Goal: Contribute content: Contribute content

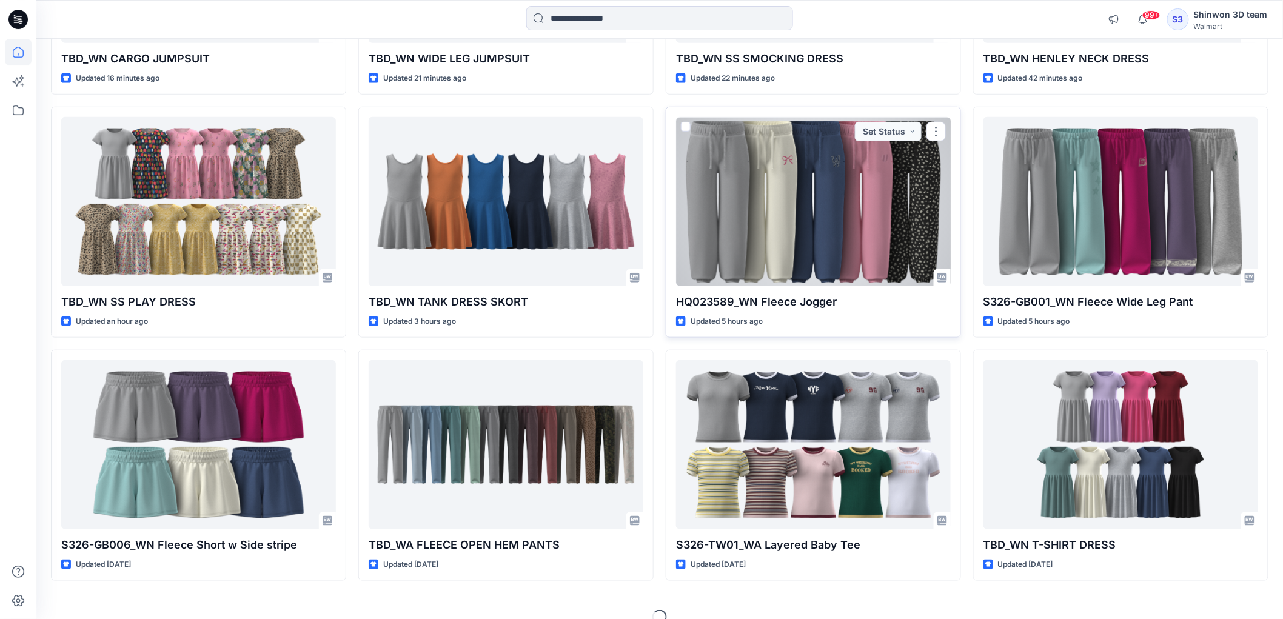
scroll to position [326, 0]
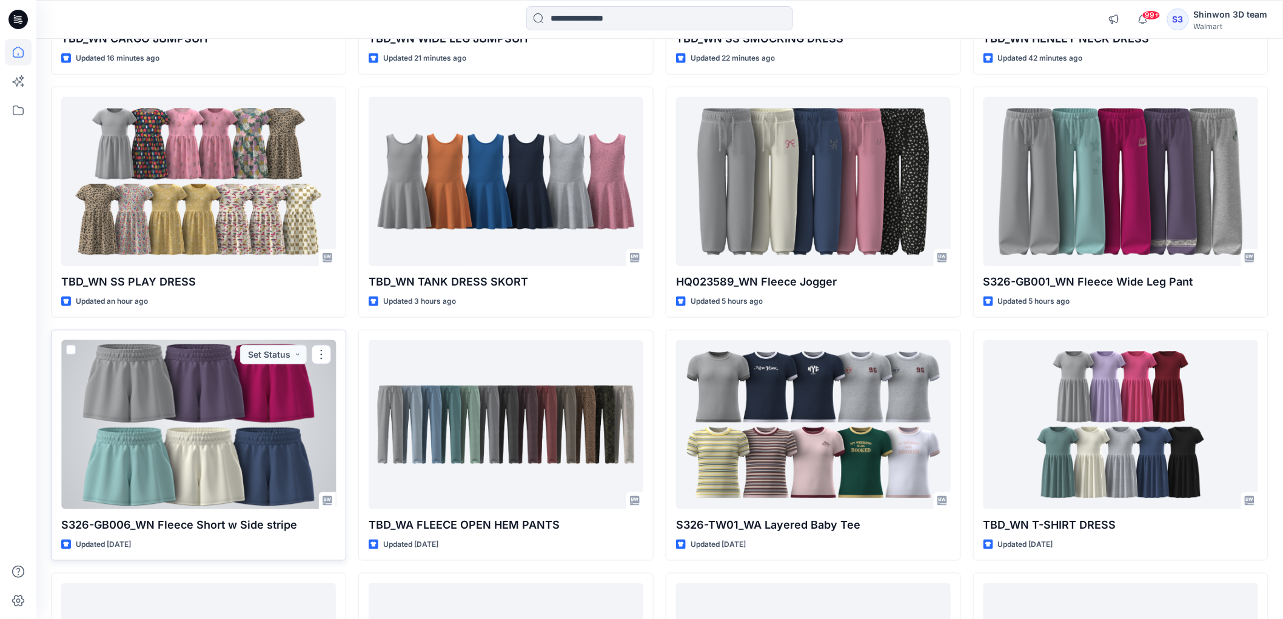
click at [223, 451] on div at bounding box center [198, 424] width 275 height 169
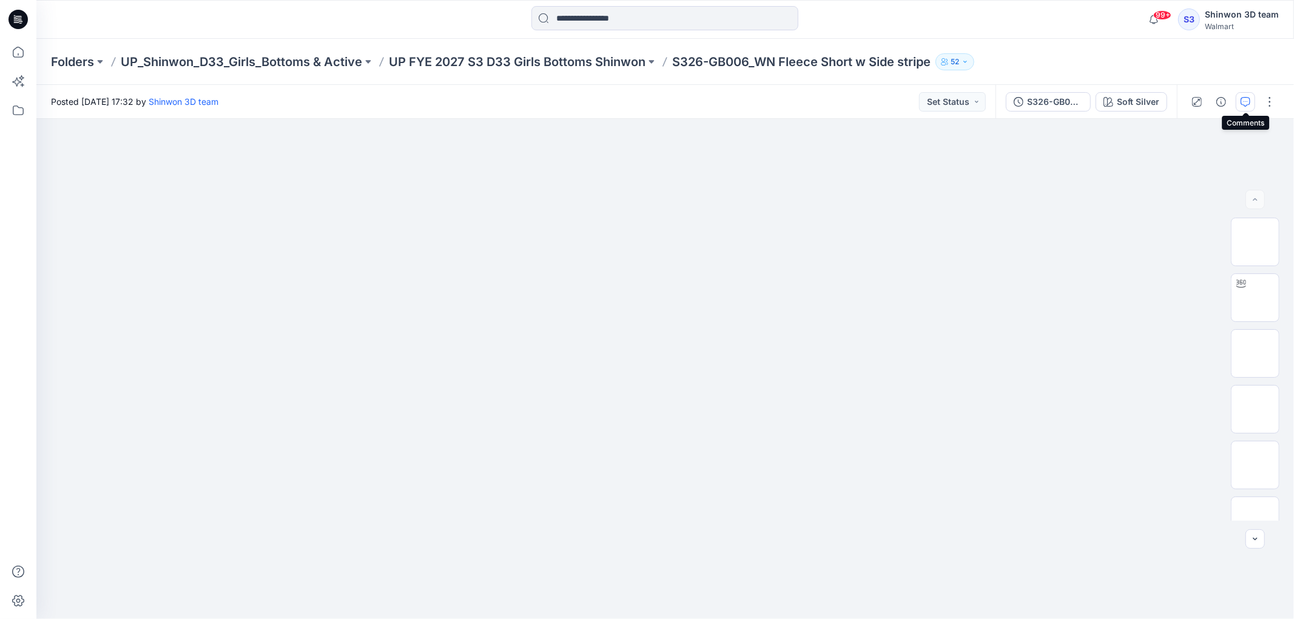
click at [1240, 101] on icon "button" at bounding box center [1245, 102] width 10 height 10
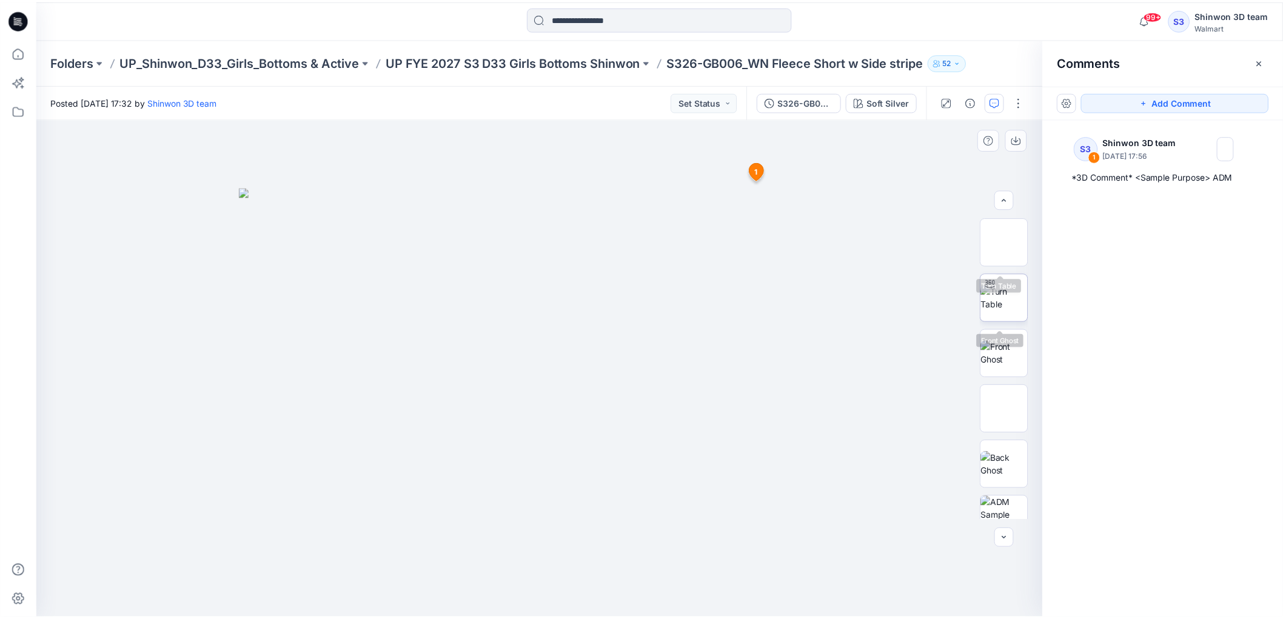
scroll to position [191, 0]
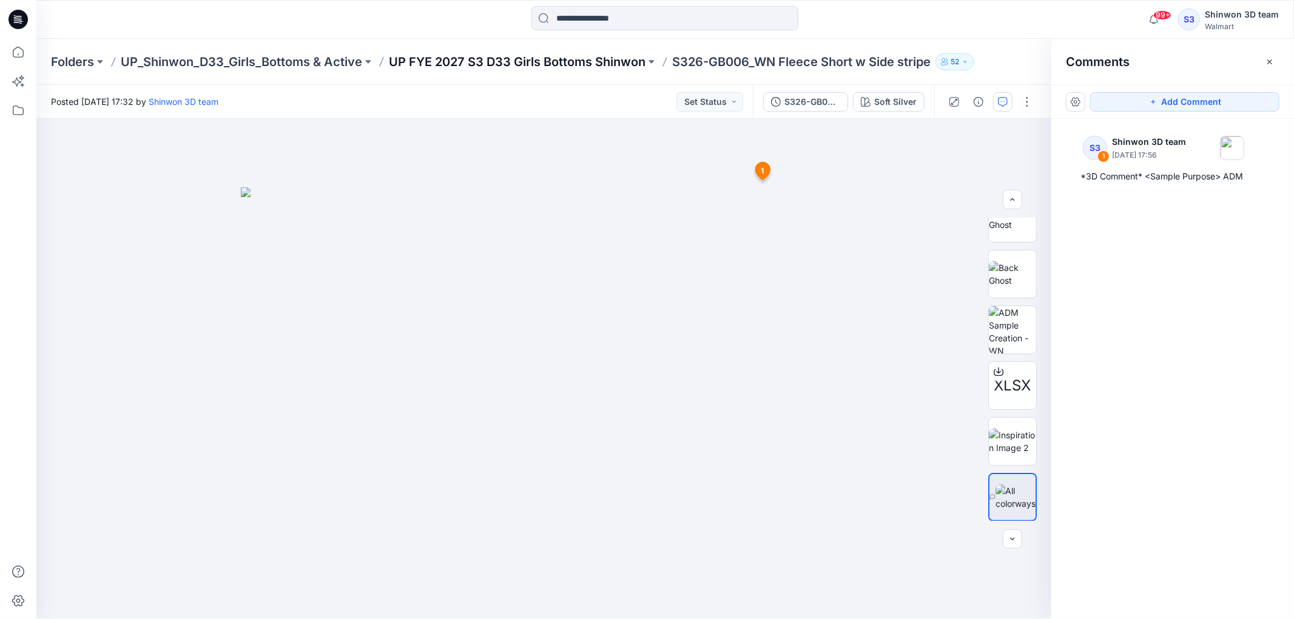
click at [599, 69] on p "UP FYE 2027 S3 D33 Girls Bottoms Shinwon" at bounding box center [517, 61] width 257 height 17
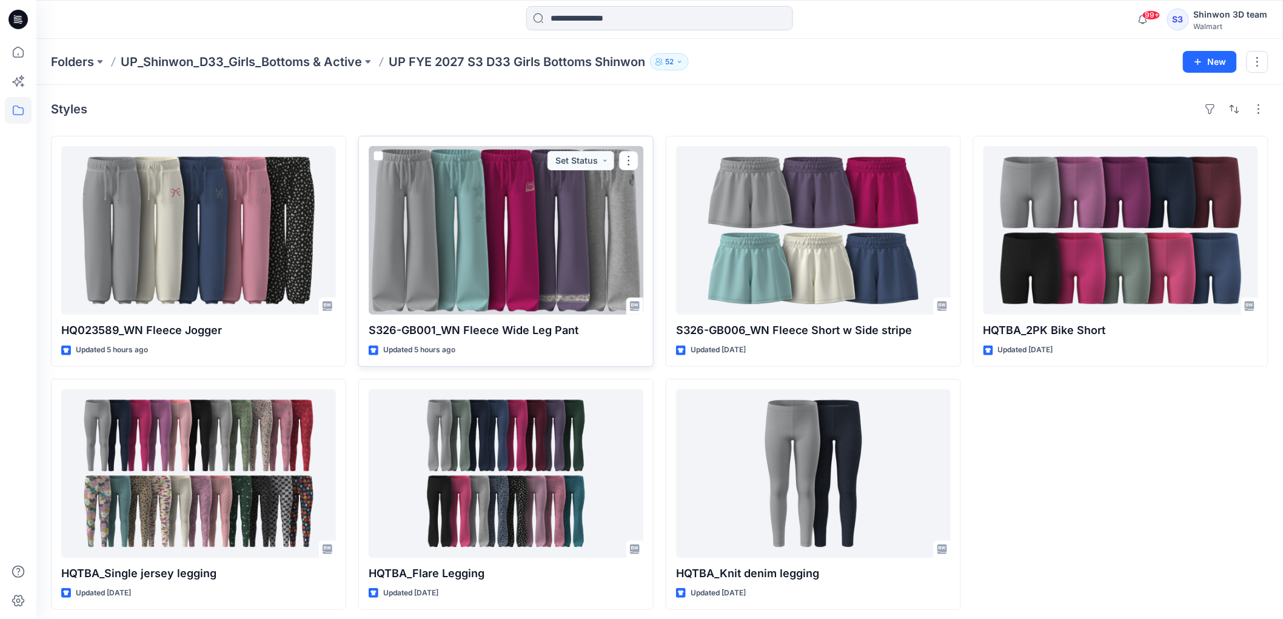
click at [536, 230] on div at bounding box center [506, 230] width 275 height 169
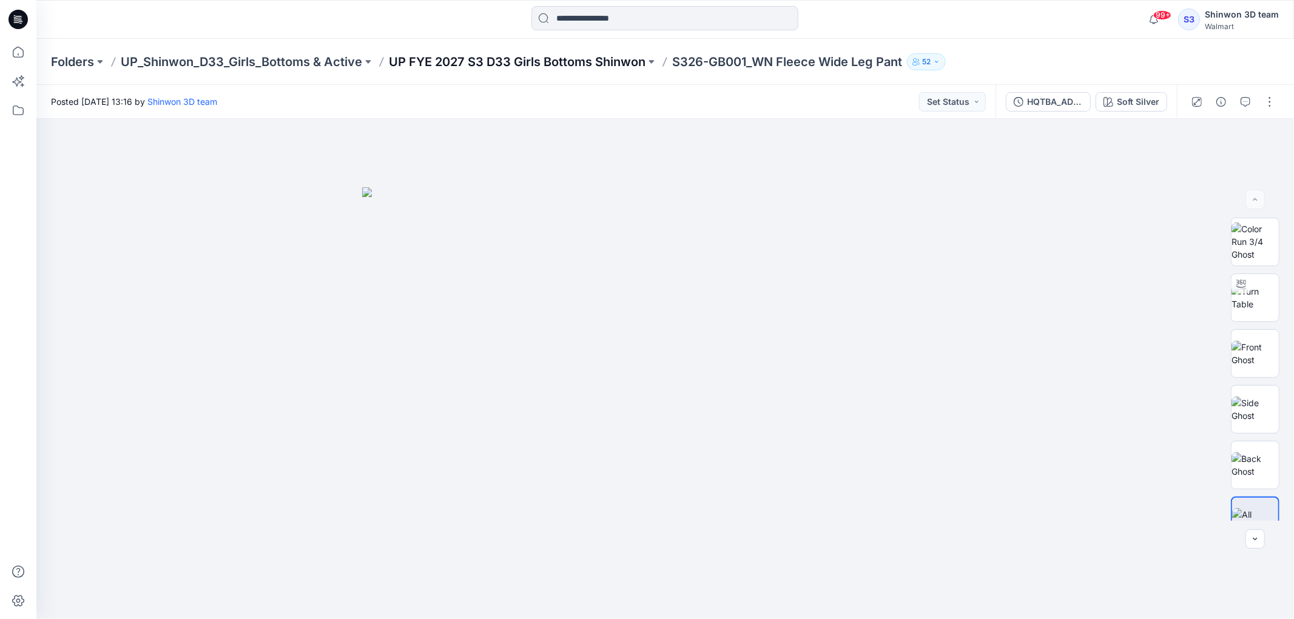
click at [587, 64] on p "UP FYE 2027 S3 D33 Girls Bottoms Shinwon" at bounding box center [517, 61] width 257 height 17
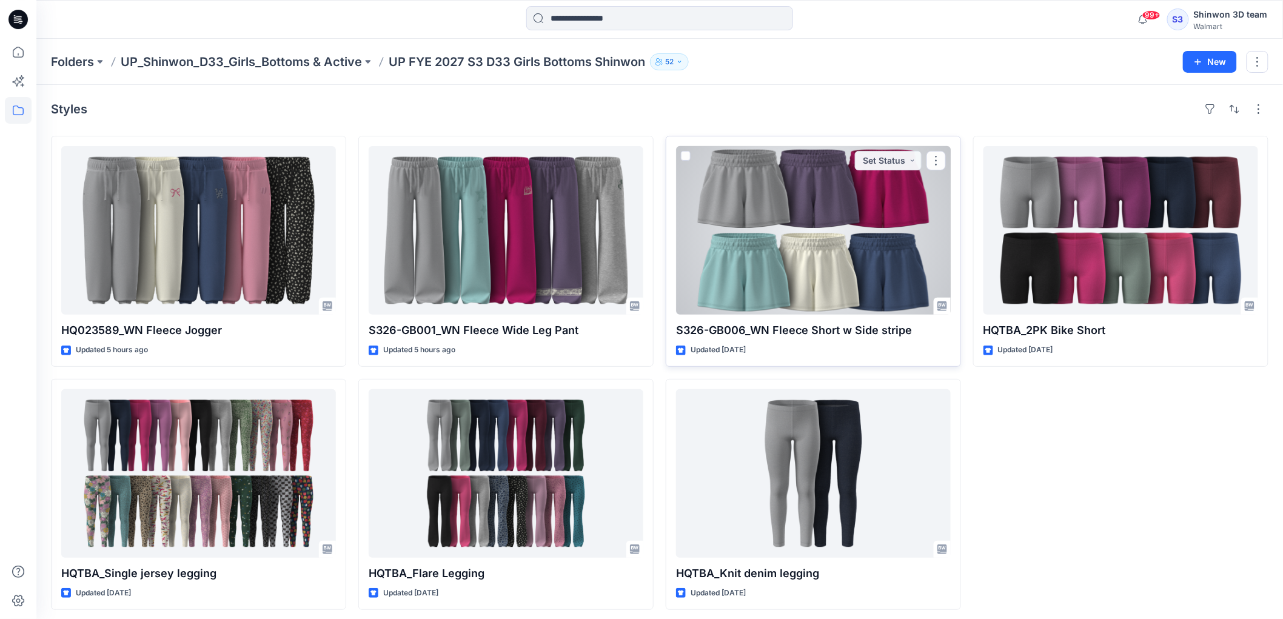
click at [773, 235] on div at bounding box center [813, 230] width 275 height 169
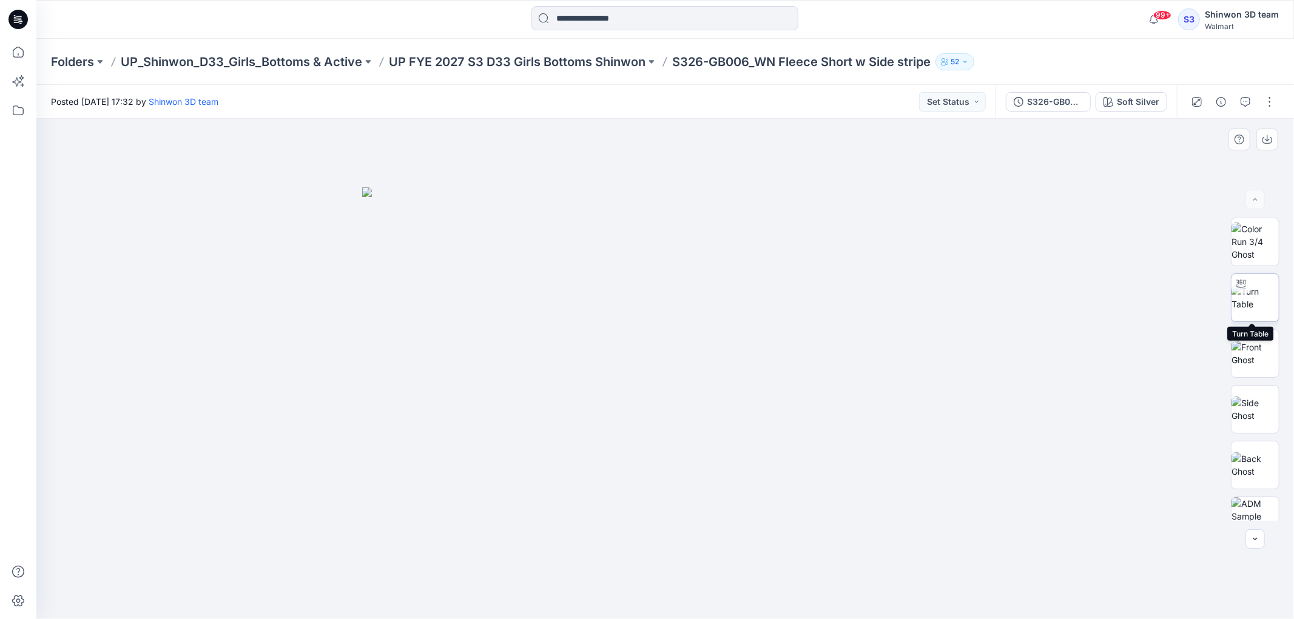
click at [1253, 285] on img at bounding box center [1254, 297] width 47 height 25
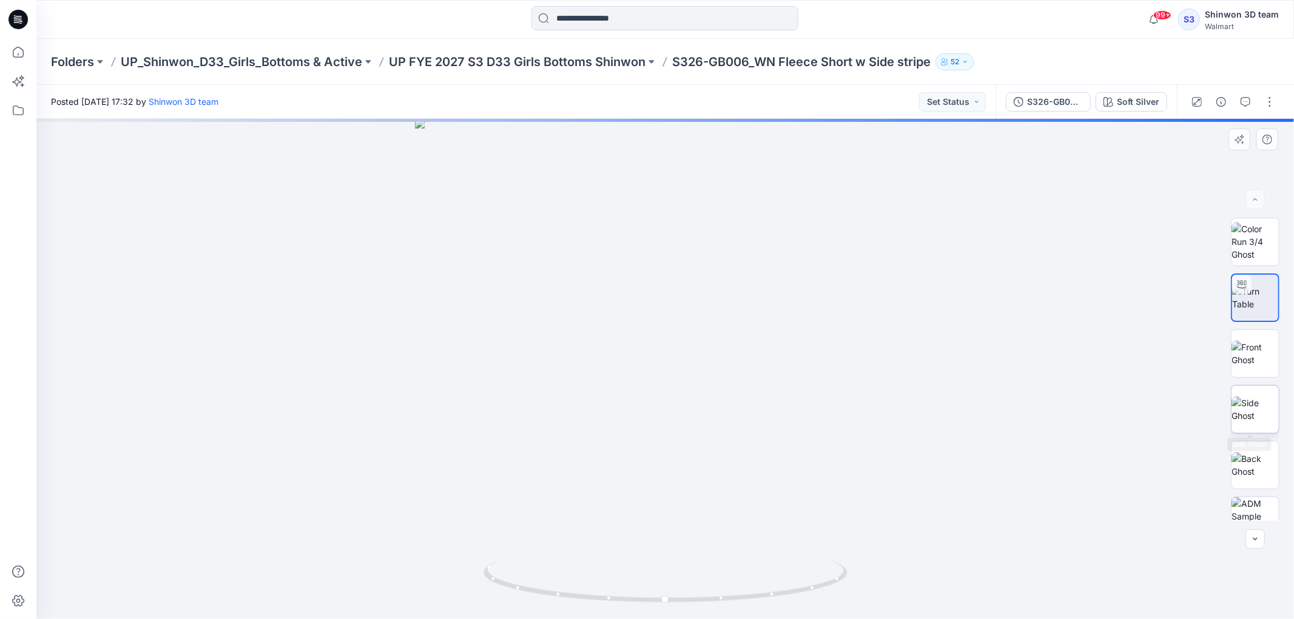
click at [1246, 414] on img at bounding box center [1254, 409] width 47 height 25
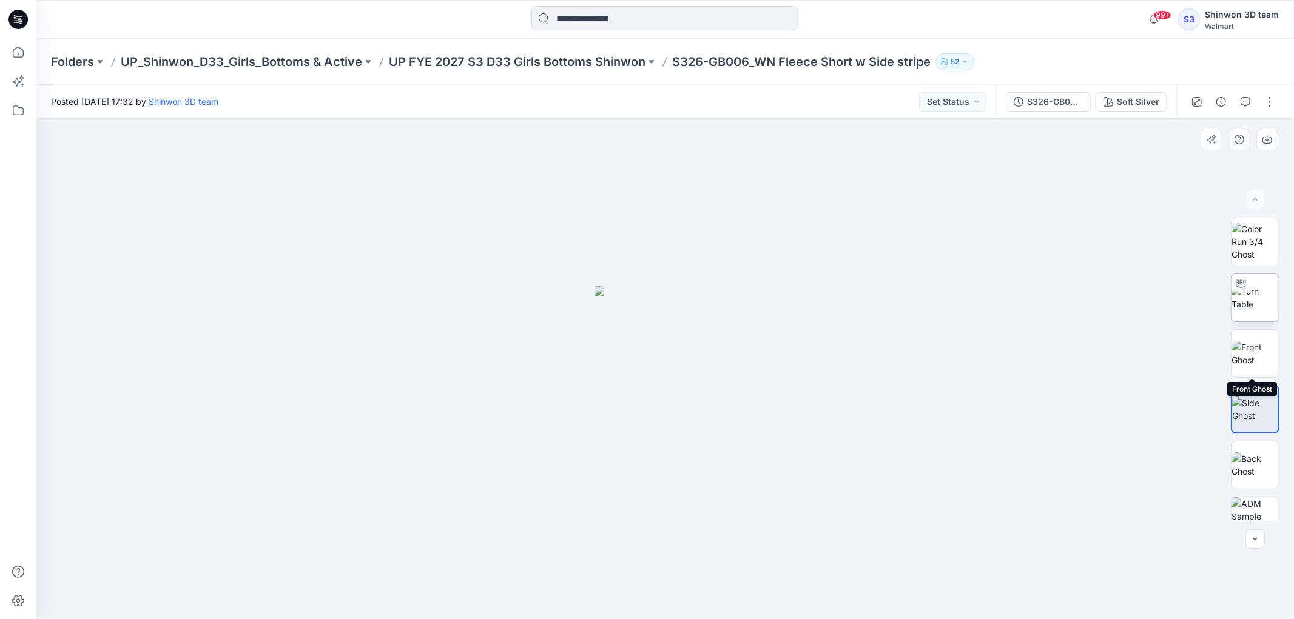
click at [1256, 311] on img at bounding box center [1254, 297] width 47 height 25
drag, startPoint x: 823, startPoint y: 590, endPoint x: 507, endPoint y: 587, distance: 316.0
click at [507, 587] on icon at bounding box center [666, 582] width 367 height 45
click at [540, 63] on p "UP FYE 2027 S3 D33 Girls Bottoms Shinwon" at bounding box center [517, 61] width 257 height 17
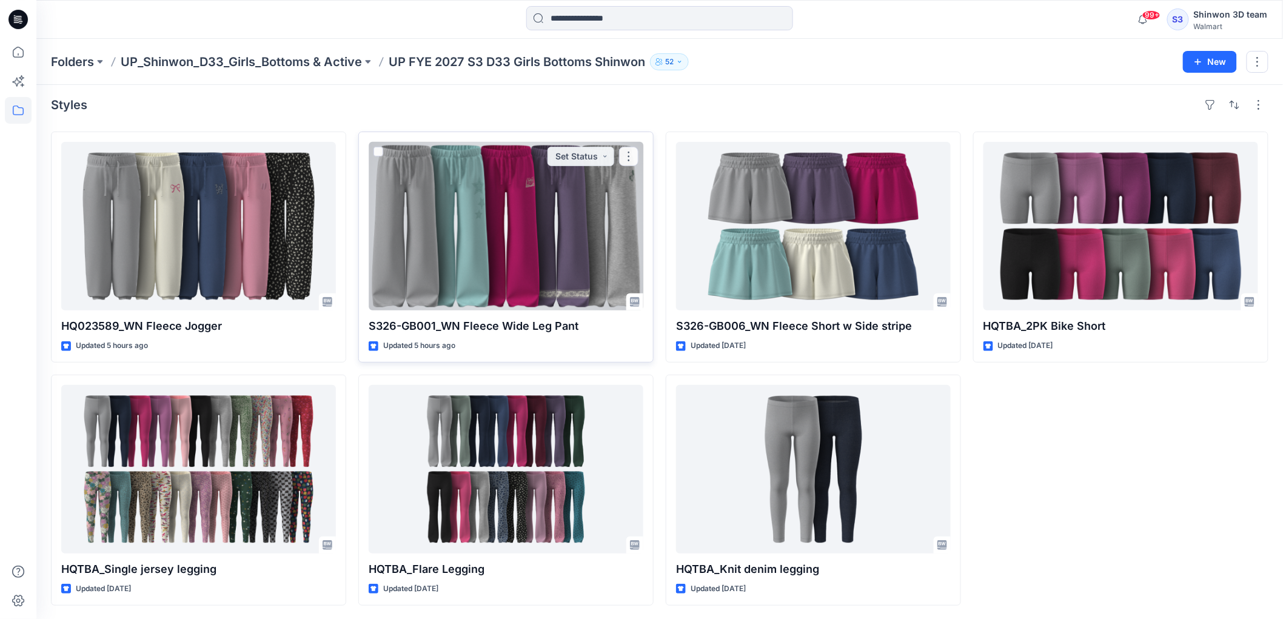
scroll to position [5, 0]
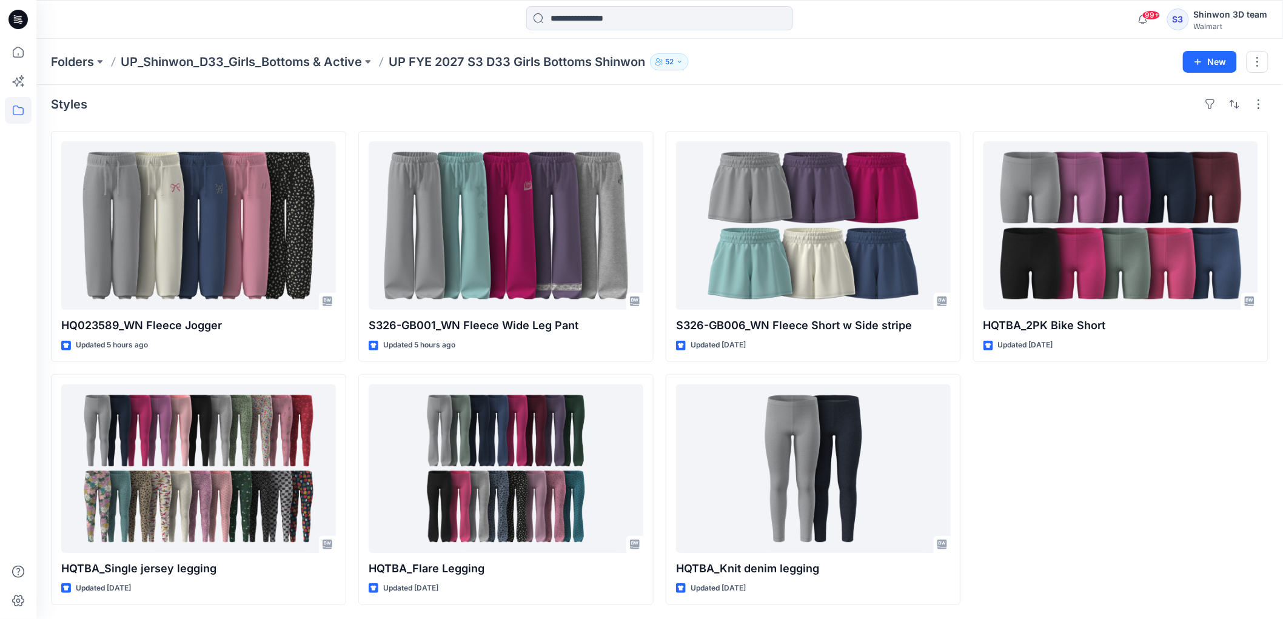
click at [1083, 408] on div "HQTBA_2PK Bike Short Updated [DATE]" at bounding box center [1121, 368] width 295 height 474
click at [308, 61] on p "UP_Shinwon_D33_Girls_Bottoms & Active" at bounding box center [241, 61] width 241 height 17
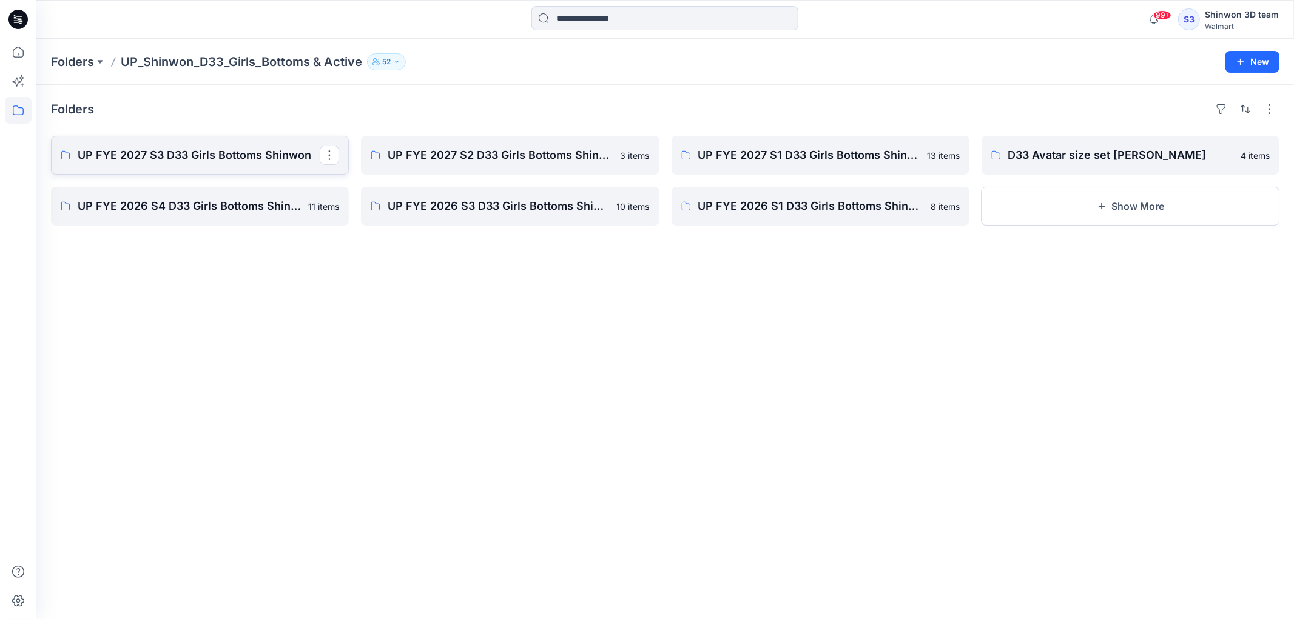
click at [195, 164] on p "UP FYE 2027 S3 D33 Girls Bottoms Shinwon" at bounding box center [199, 155] width 242 height 17
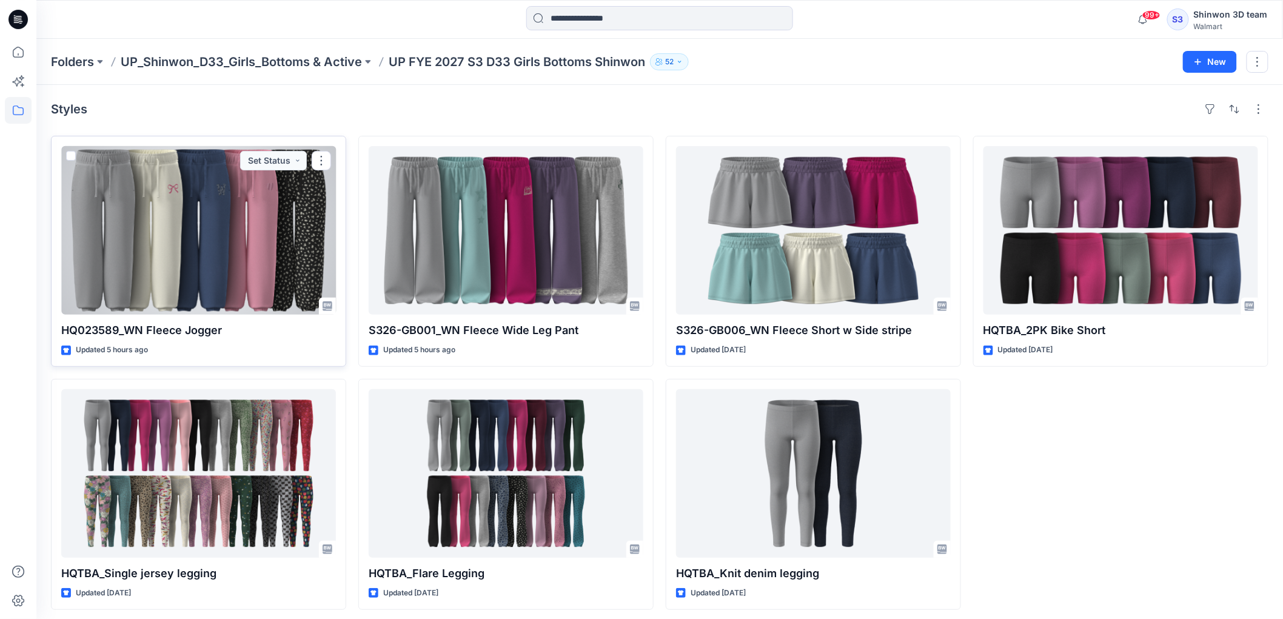
click at [275, 341] on div "HQ023589_WN Fleece Jogger Updated 5 hours ago Set Status" at bounding box center [198, 251] width 295 height 231
click at [254, 277] on div at bounding box center [198, 230] width 275 height 169
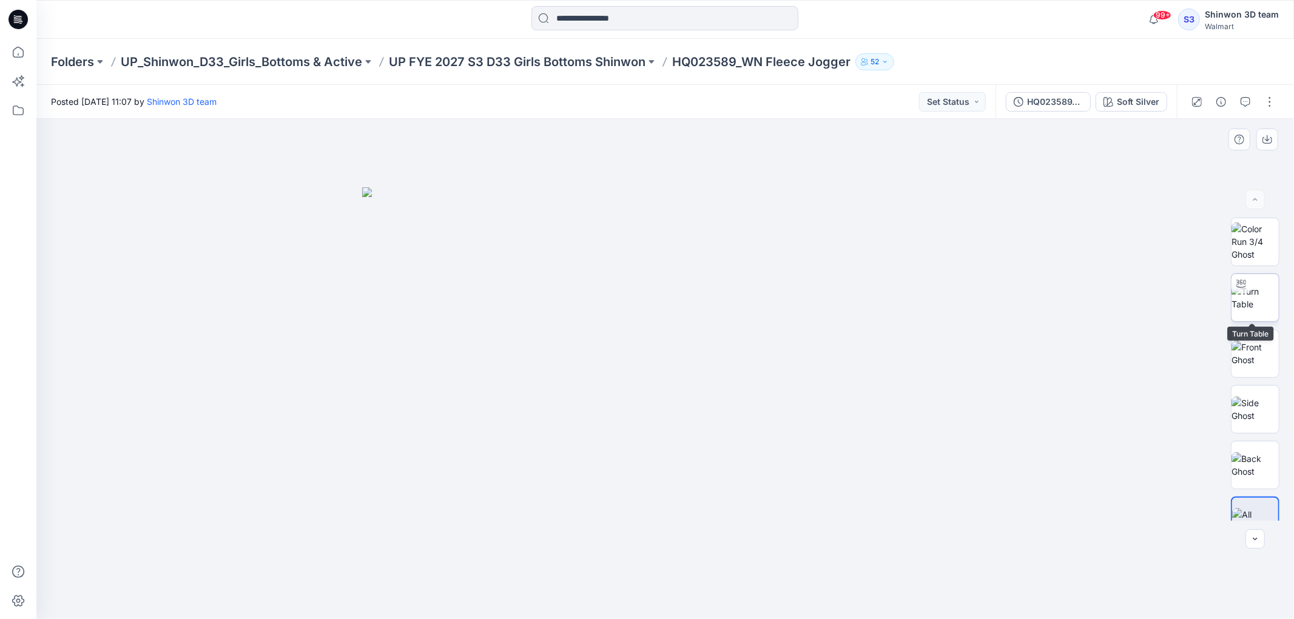
click at [1248, 292] on img at bounding box center [1254, 297] width 47 height 25
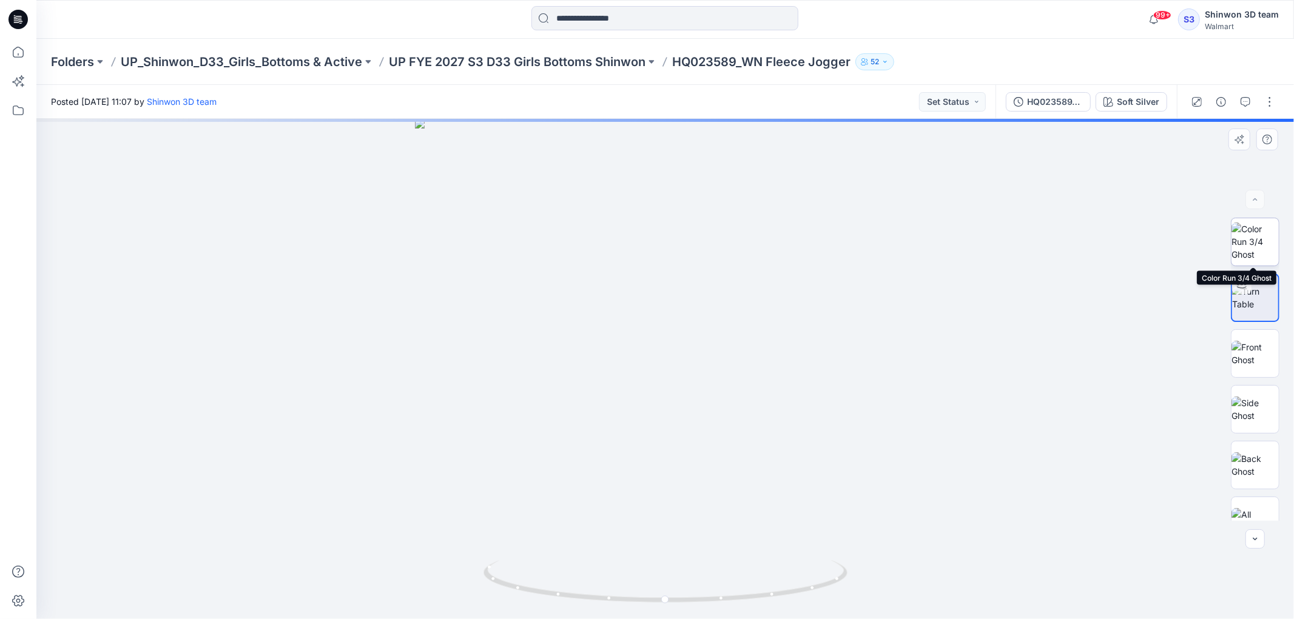
click at [1236, 251] on img at bounding box center [1254, 242] width 47 height 38
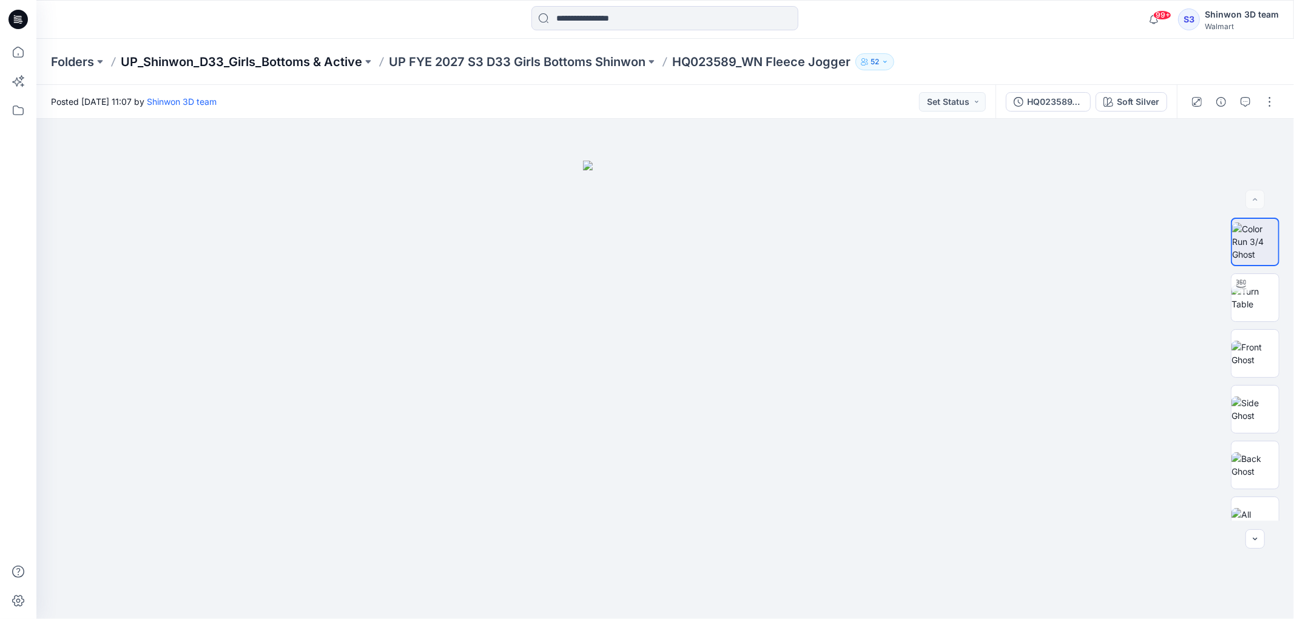
click at [349, 67] on p "UP_Shinwon_D33_Girls_Bottoms & Active" at bounding box center [241, 61] width 241 height 17
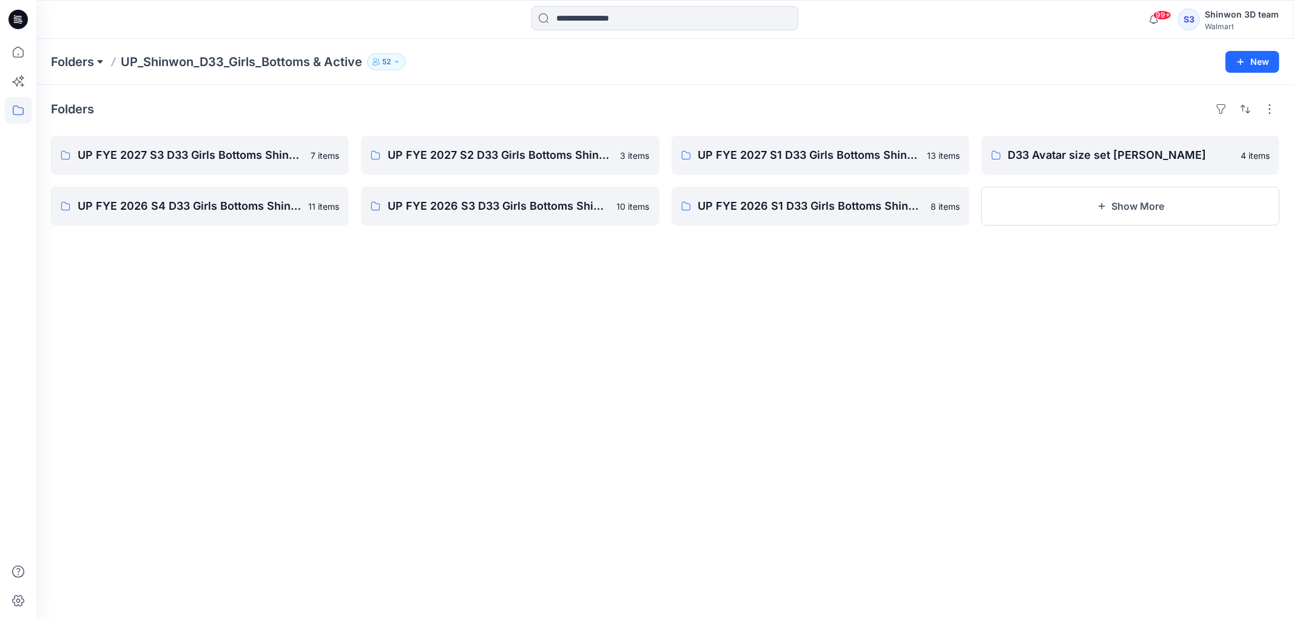
click at [98, 66] on button at bounding box center [100, 61] width 12 height 17
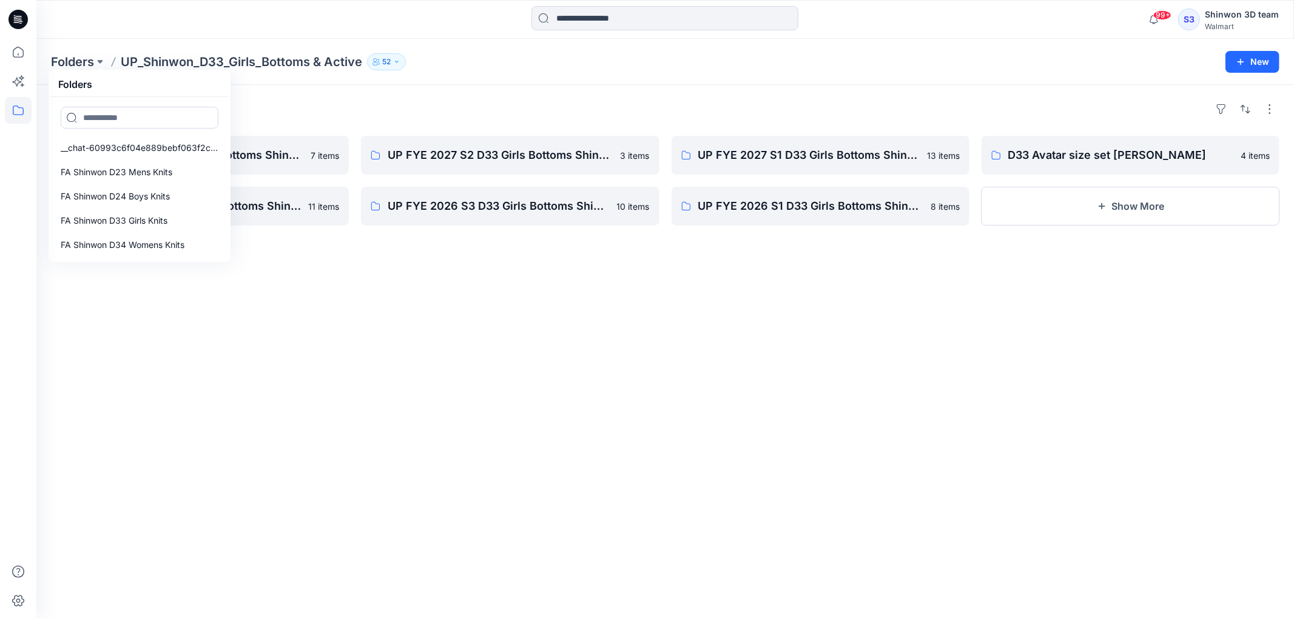
click at [377, 101] on div "Folders" at bounding box center [665, 108] width 1228 height 19
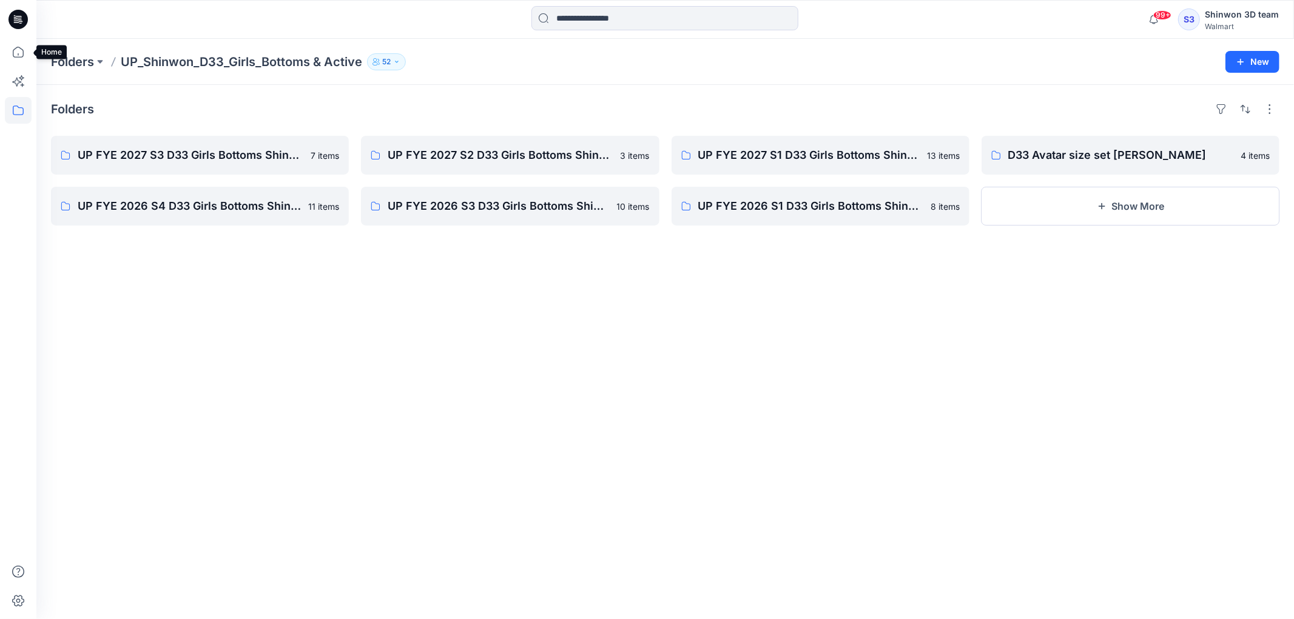
click at [18, 55] on icon at bounding box center [18, 54] width 1 height 2
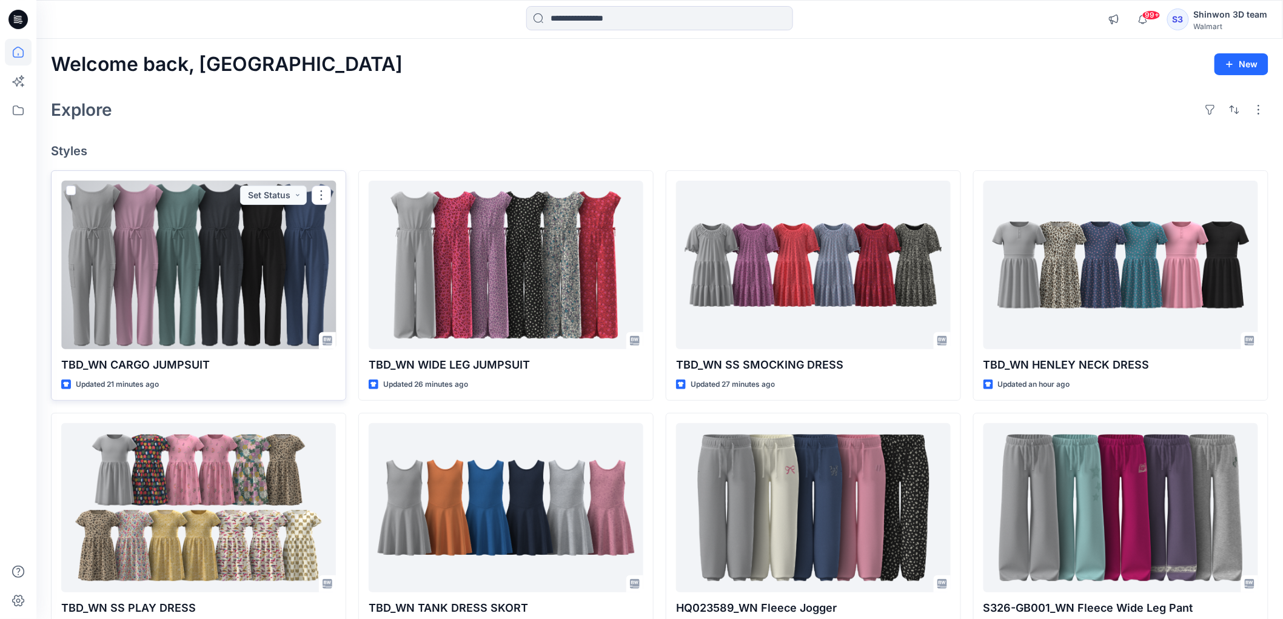
click at [244, 279] on div at bounding box center [198, 265] width 275 height 169
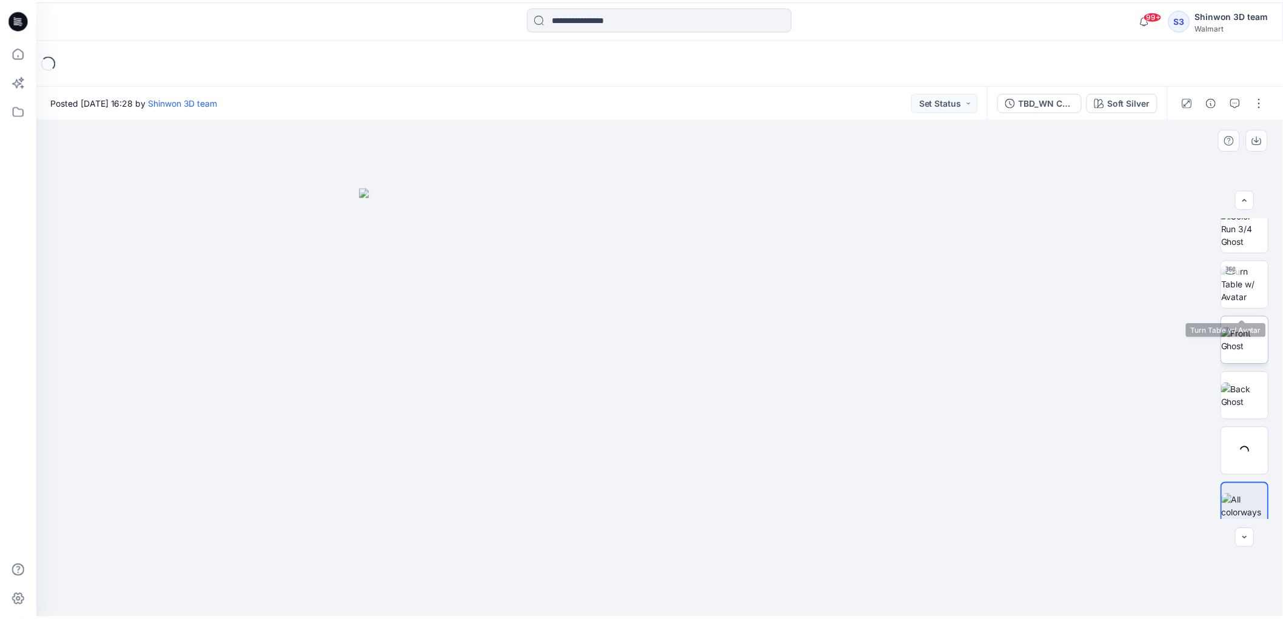
scroll to position [24, 0]
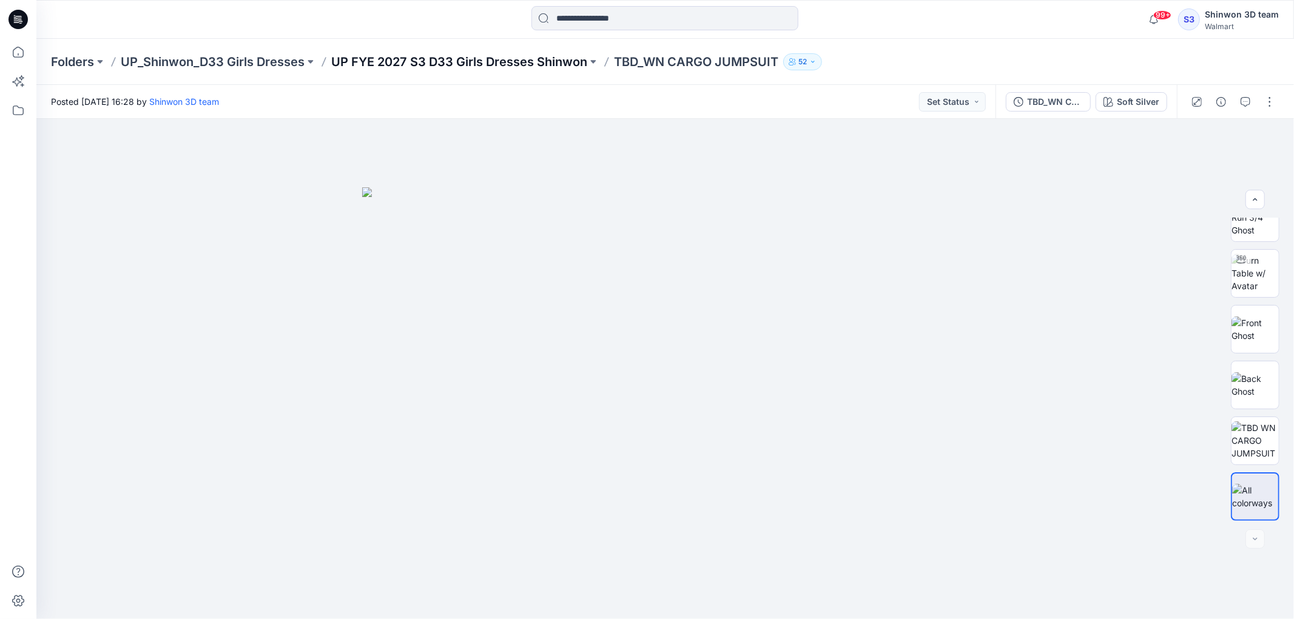
click at [482, 64] on p "UP FYE 2027 S3 D33 Girls Dresses Shinwon" at bounding box center [459, 61] width 256 height 17
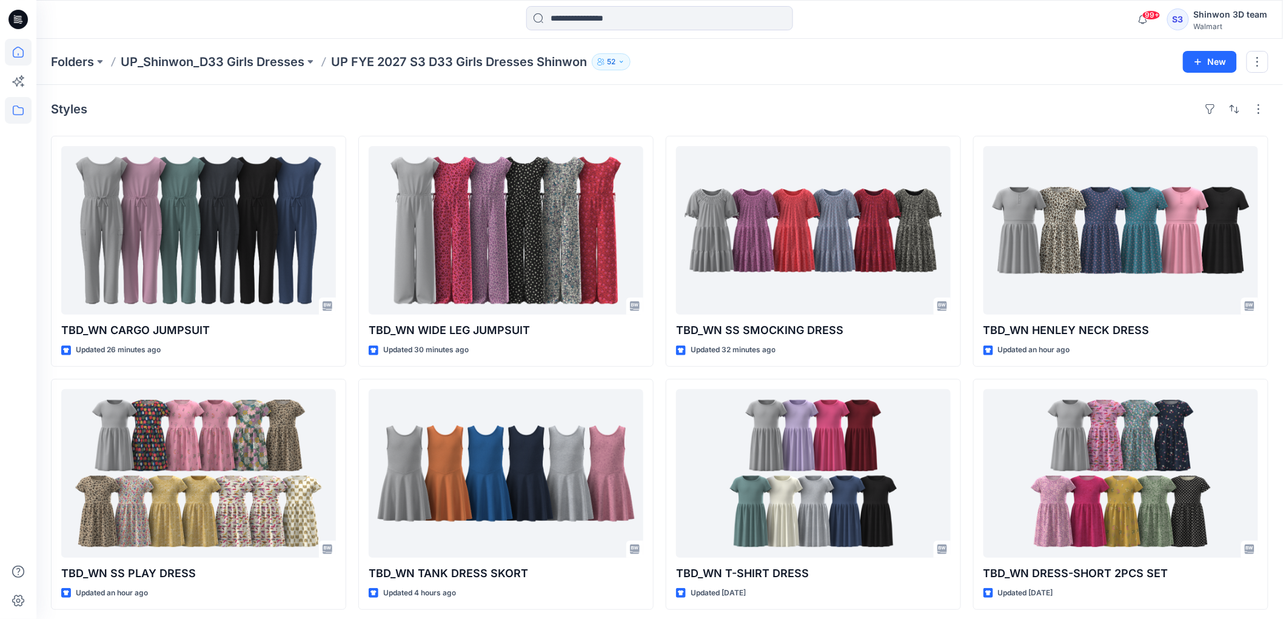
click at [29, 53] on icon at bounding box center [18, 52] width 27 height 27
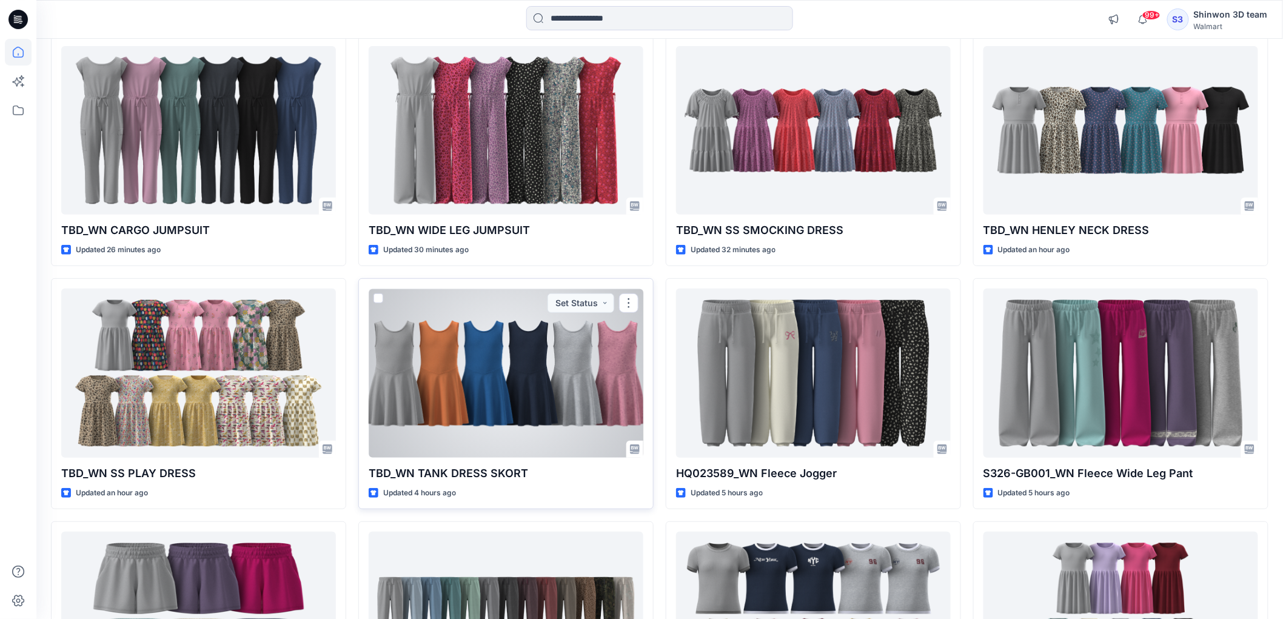
scroll to position [202, 0]
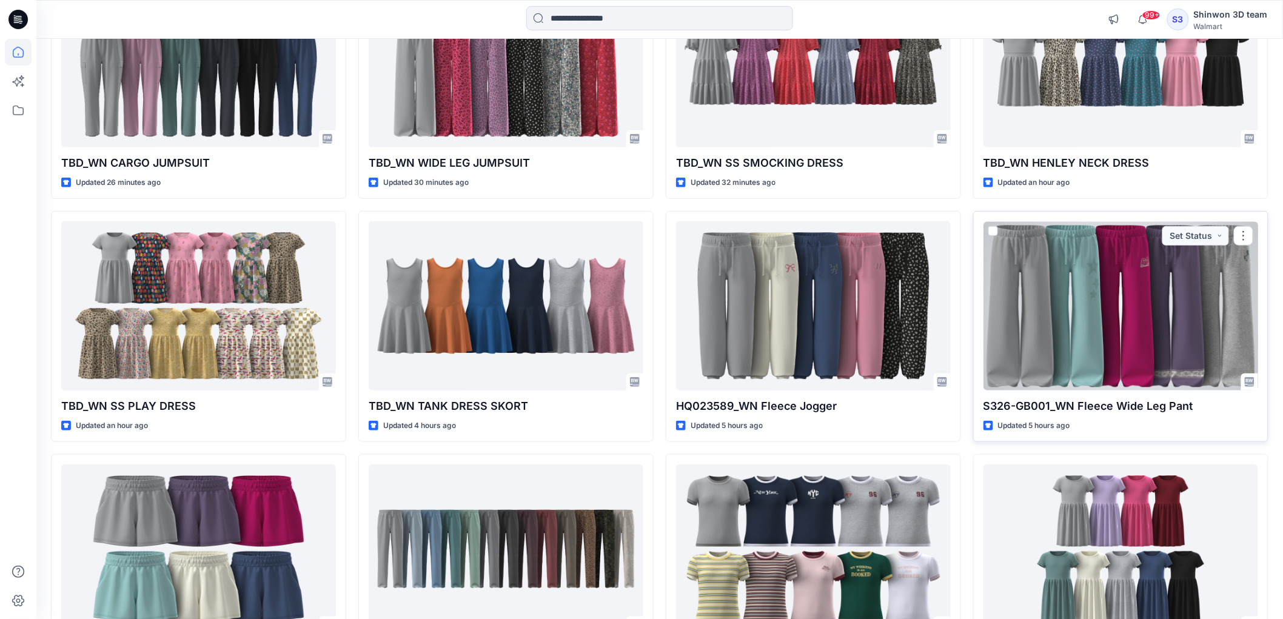
click at [1048, 334] on div at bounding box center [1121, 305] width 275 height 169
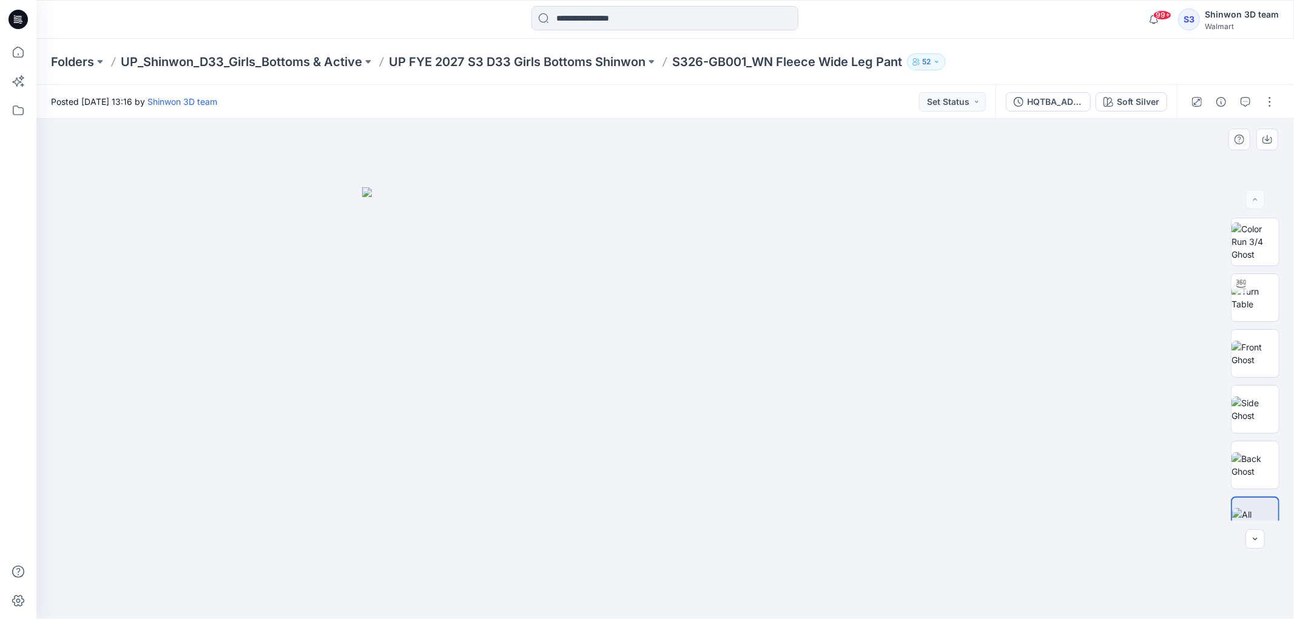
click at [768, 121] on div at bounding box center [664, 369] width 1257 height 500
click at [1268, 100] on button "button" at bounding box center [1269, 101] width 19 height 19
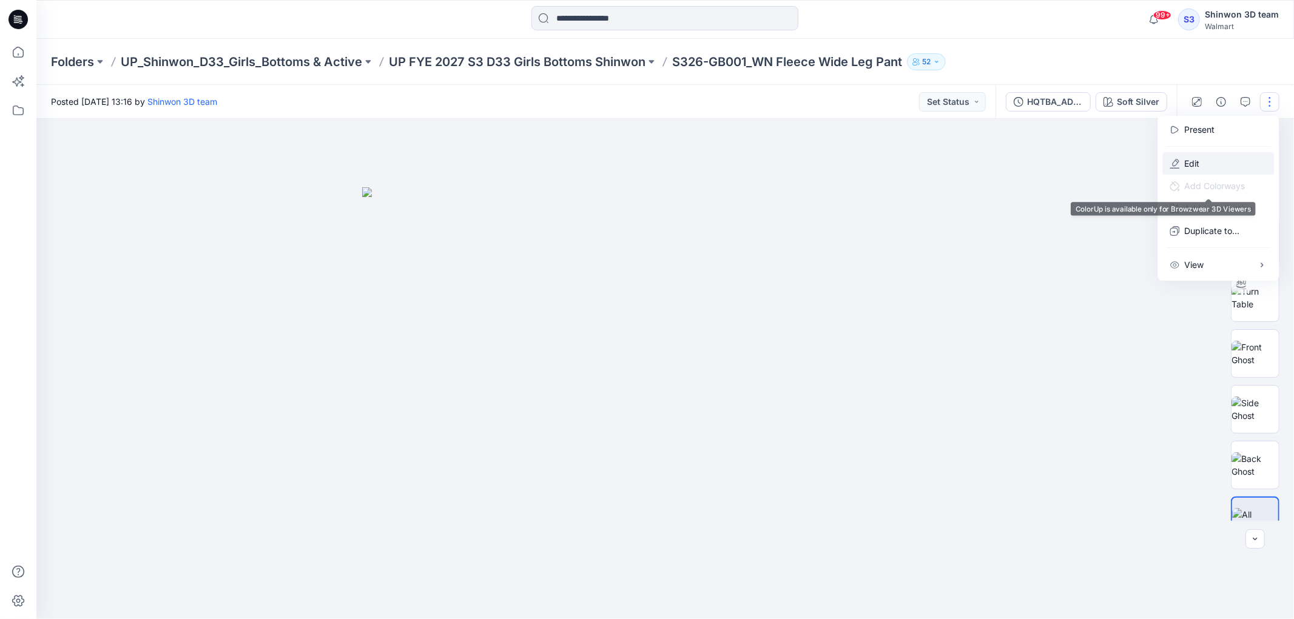
click at [1186, 165] on p "Edit" at bounding box center [1192, 163] width 15 height 13
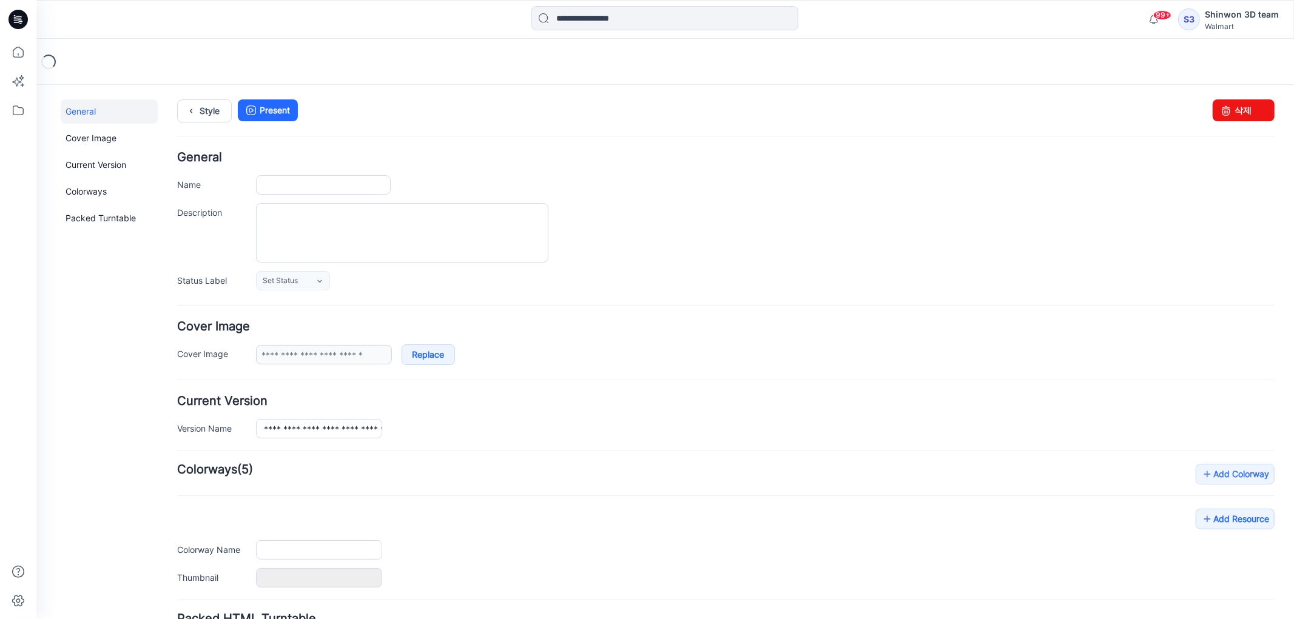
type input "**********"
type textarea "**********"
type input "**********"
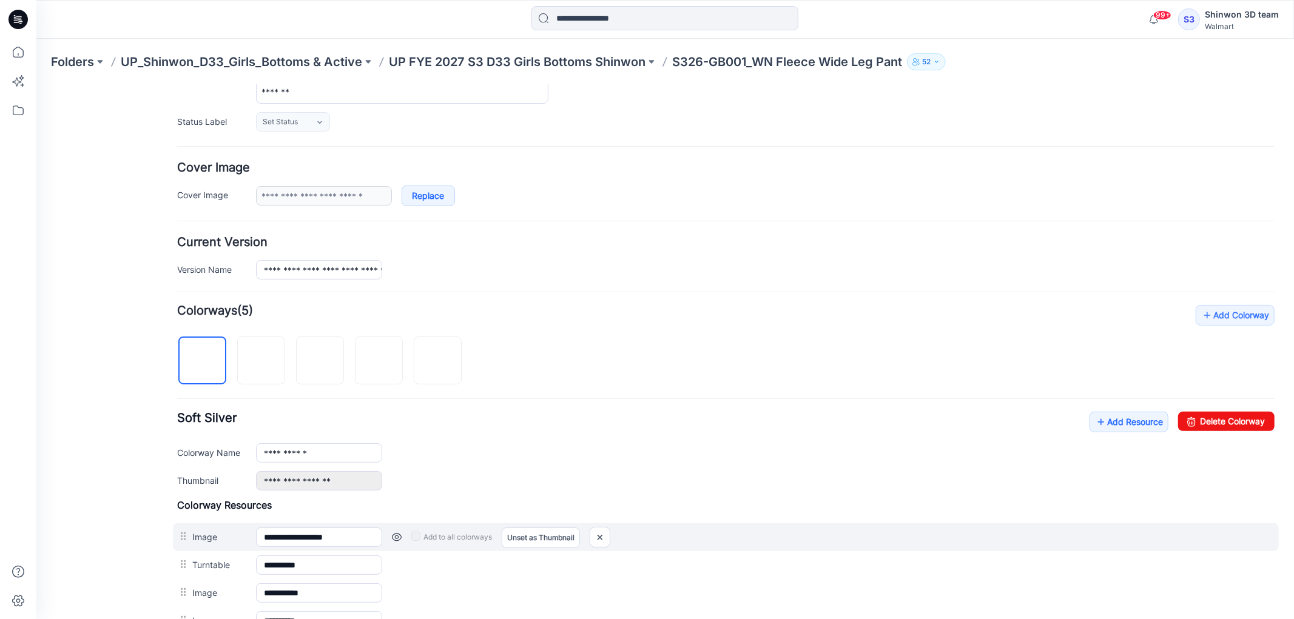
scroll to position [337, 0]
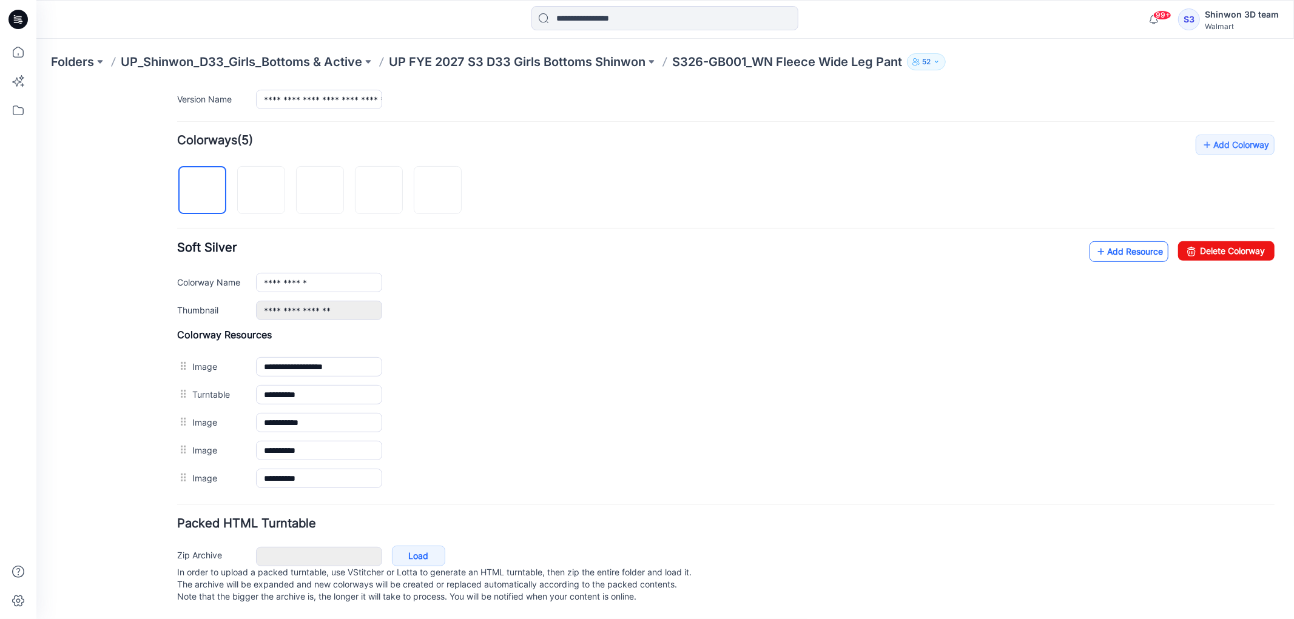
click at [1137, 241] on link "Add Resource" at bounding box center [1128, 251] width 79 height 21
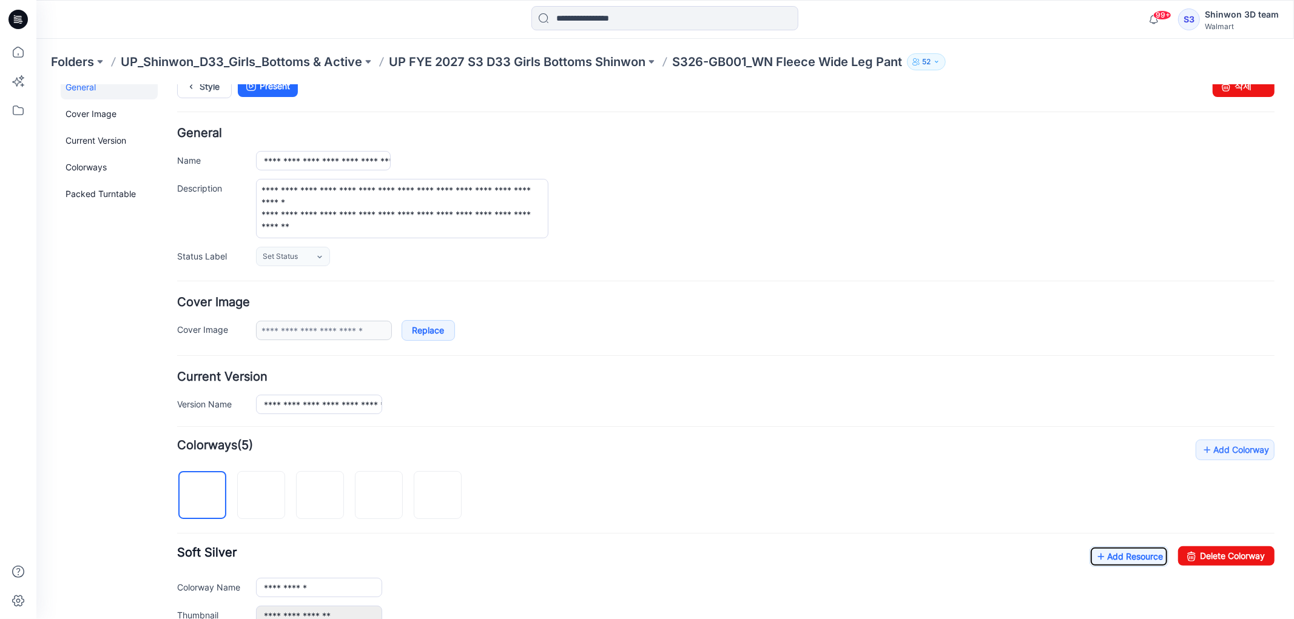
scroll to position [0, 0]
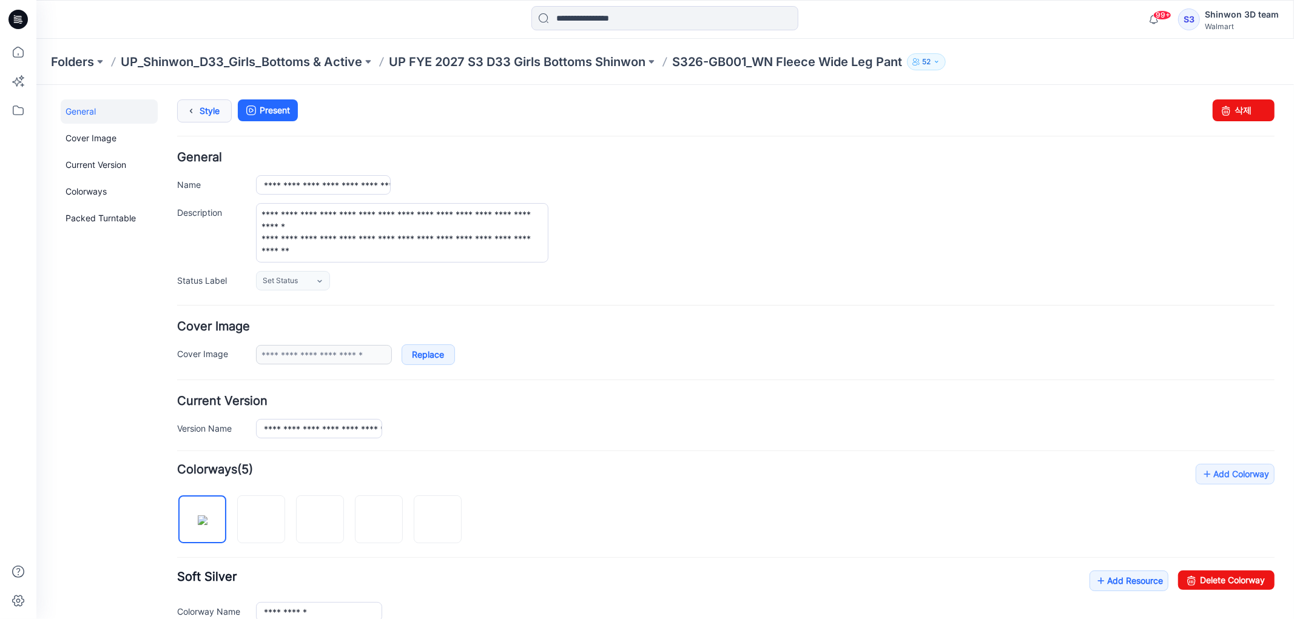
click at [213, 115] on link "Style" at bounding box center [204, 110] width 55 height 23
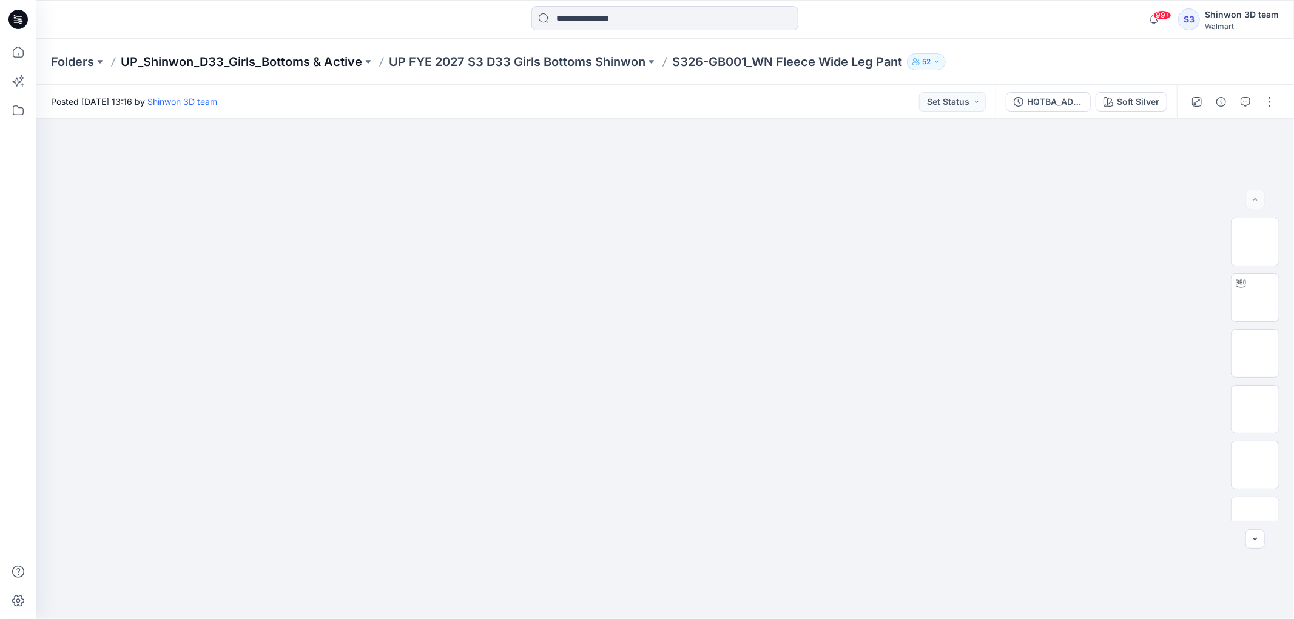
click at [249, 61] on p "UP_Shinwon_D33_Girls_Bottoms & Active" at bounding box center [241, 61] width 241 height 17
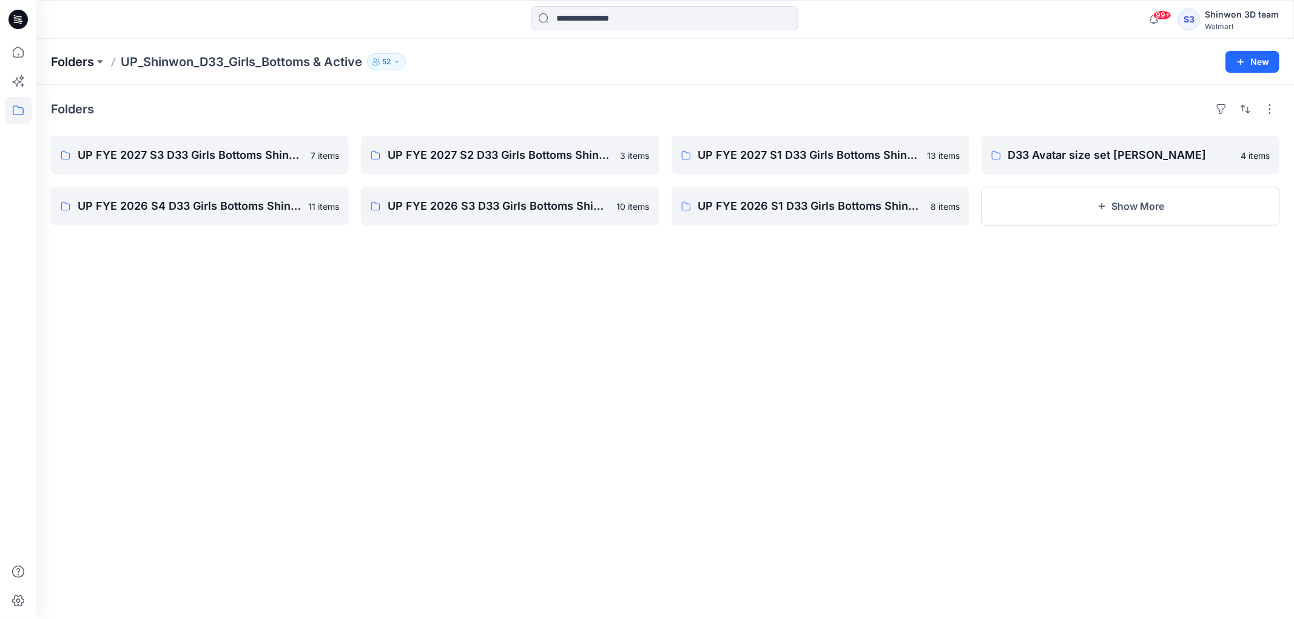
click at [74, 62] on p "Folders" at bounding box center [72, 61] width 43 height 17
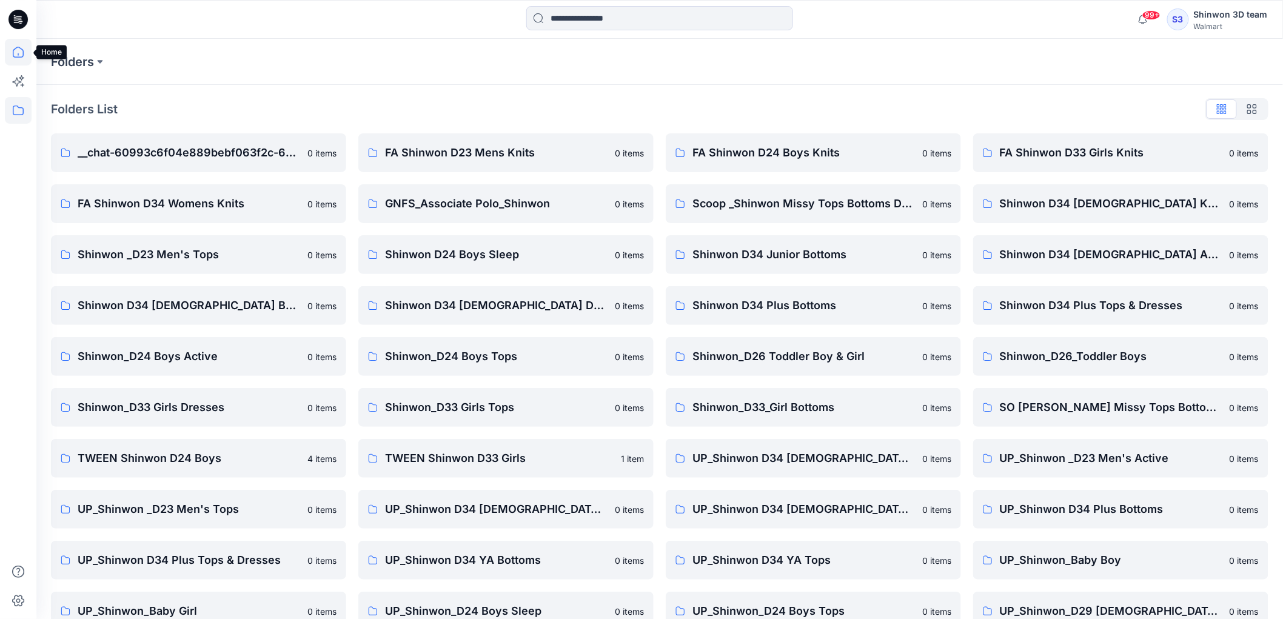
click at [19, 56] on icon at bounding box center [18, 52] width 27 height 27
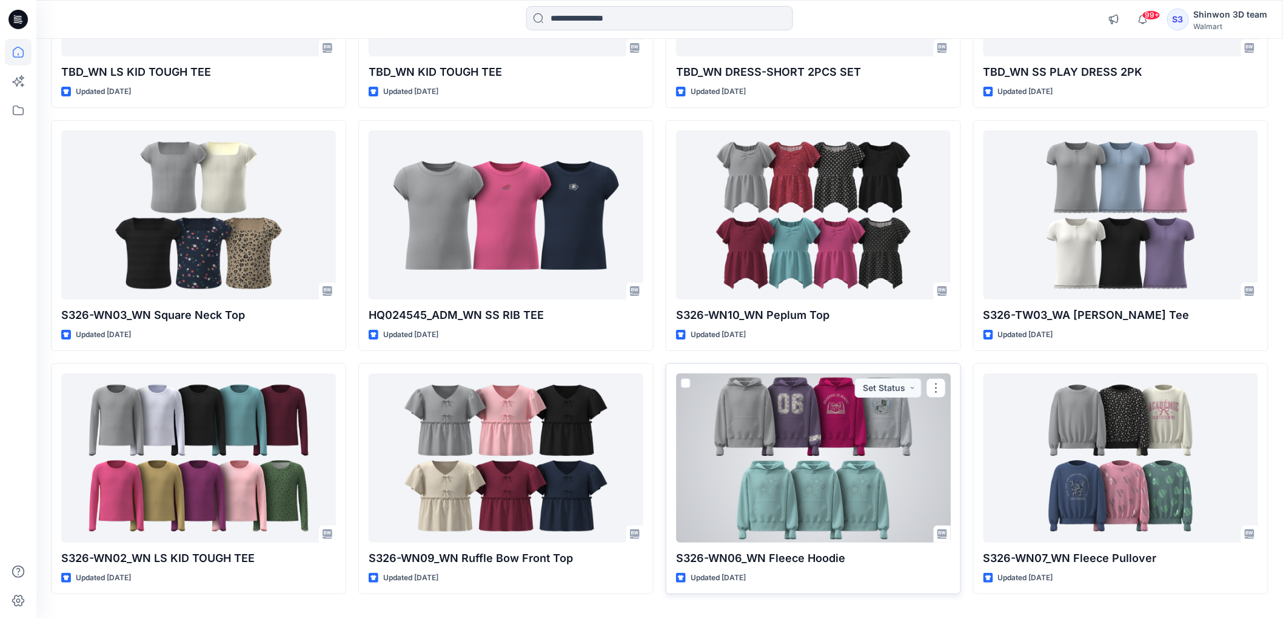
scroll to position [1786, 0]
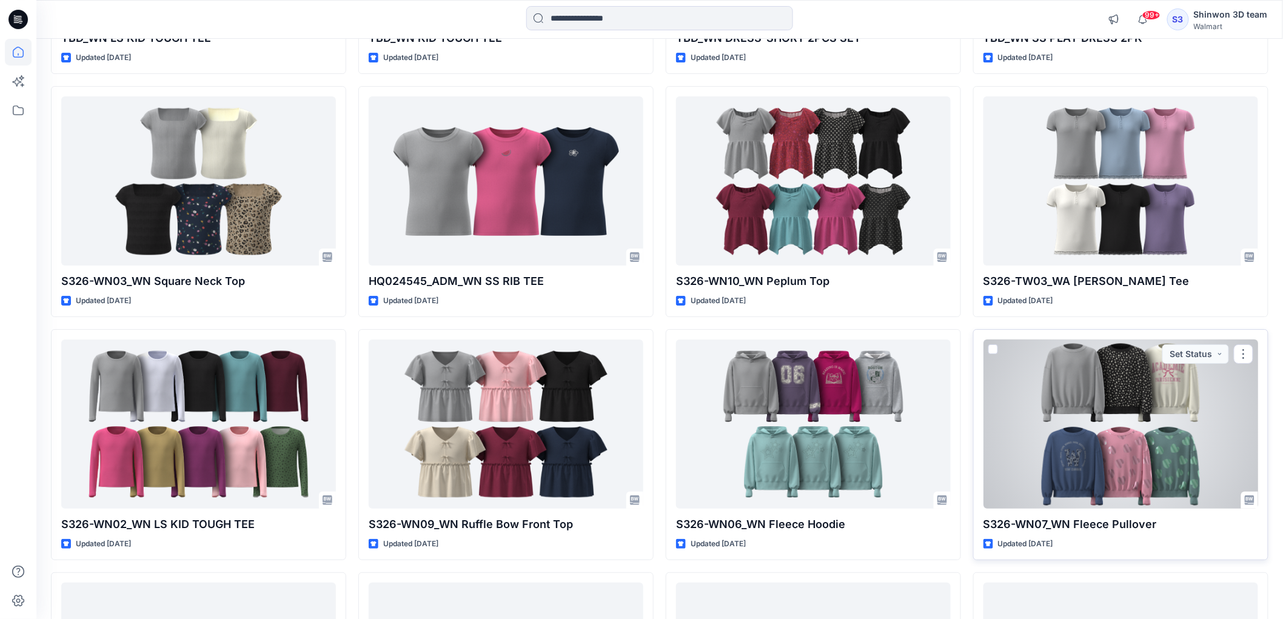
click at [1052, 413] on div at bounding box center [1121, 424] width 275 height 169
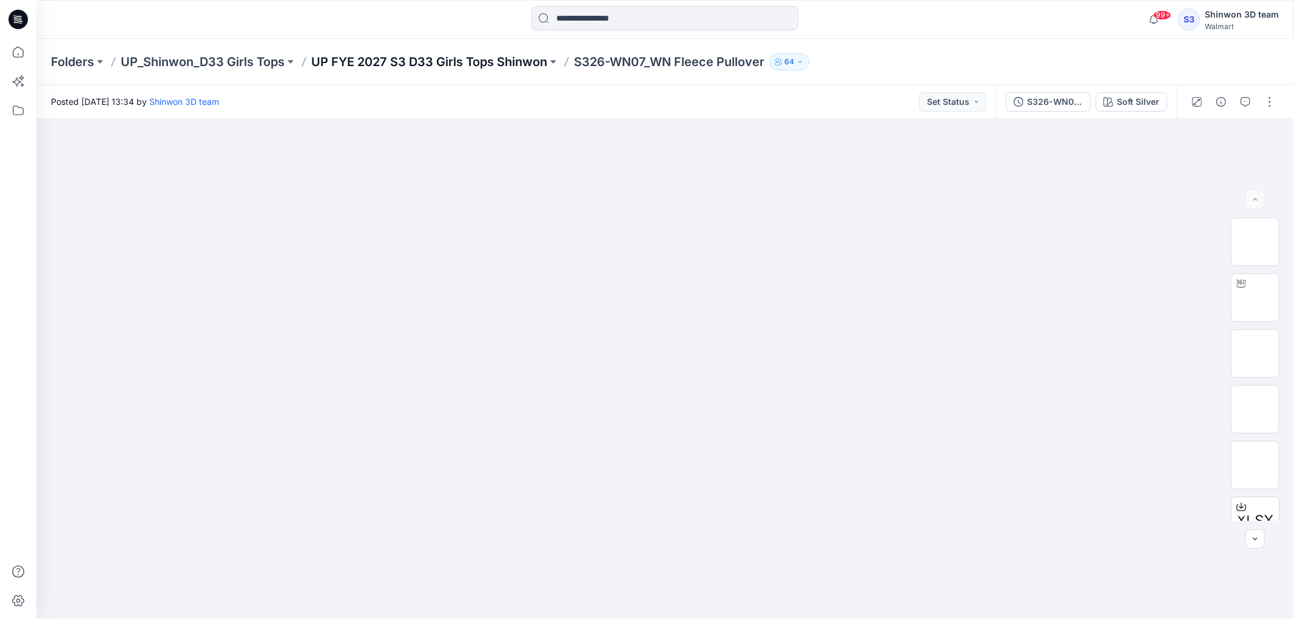
click at [495, 64] on p "UP FYE 2027 S3 D33 Girls Tops Shinwon" at bounding box center [429, 61] width 236 height 17
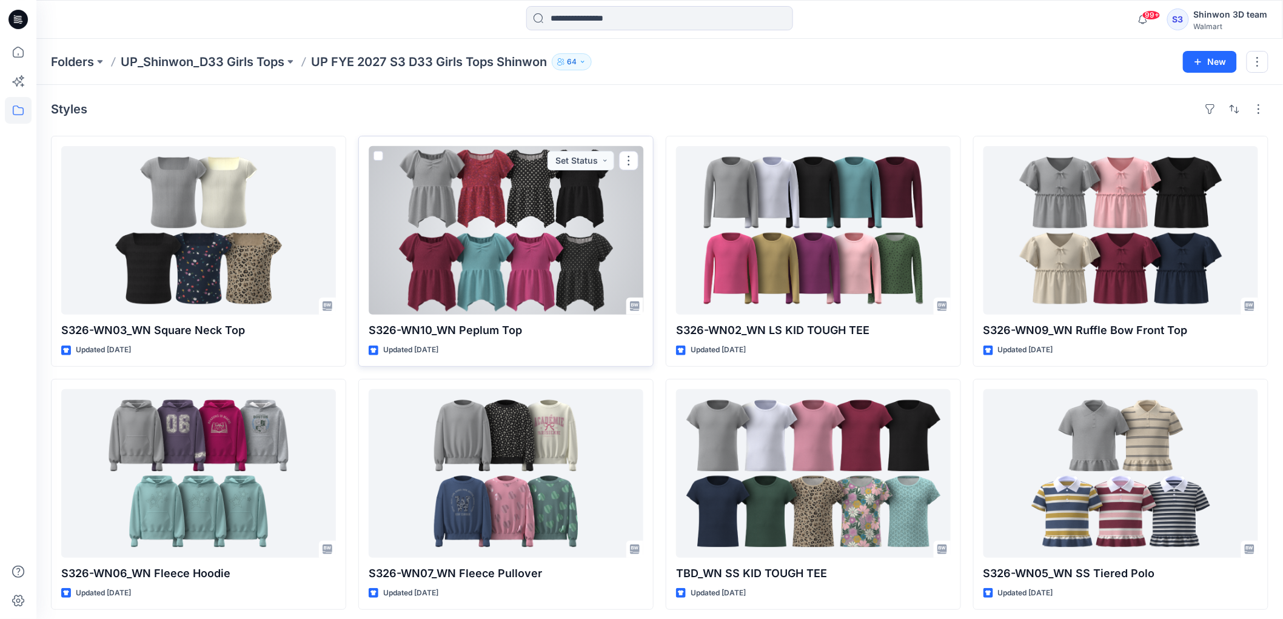
click at [559, 257] on div at bounding box center [506, 230] width 275 height 169
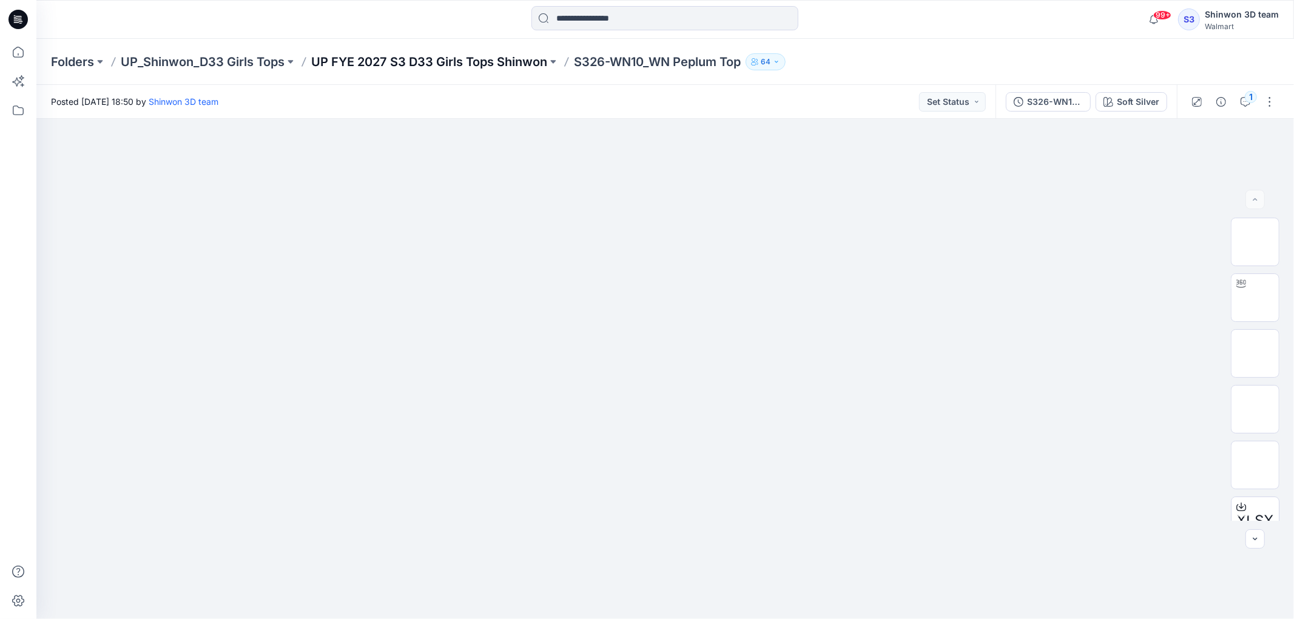
click at [445, 68] on p "UP FYE 2027 S3 D33 Girls Tops Shinwon" at bounding box center [429, 61] width 236 height 17
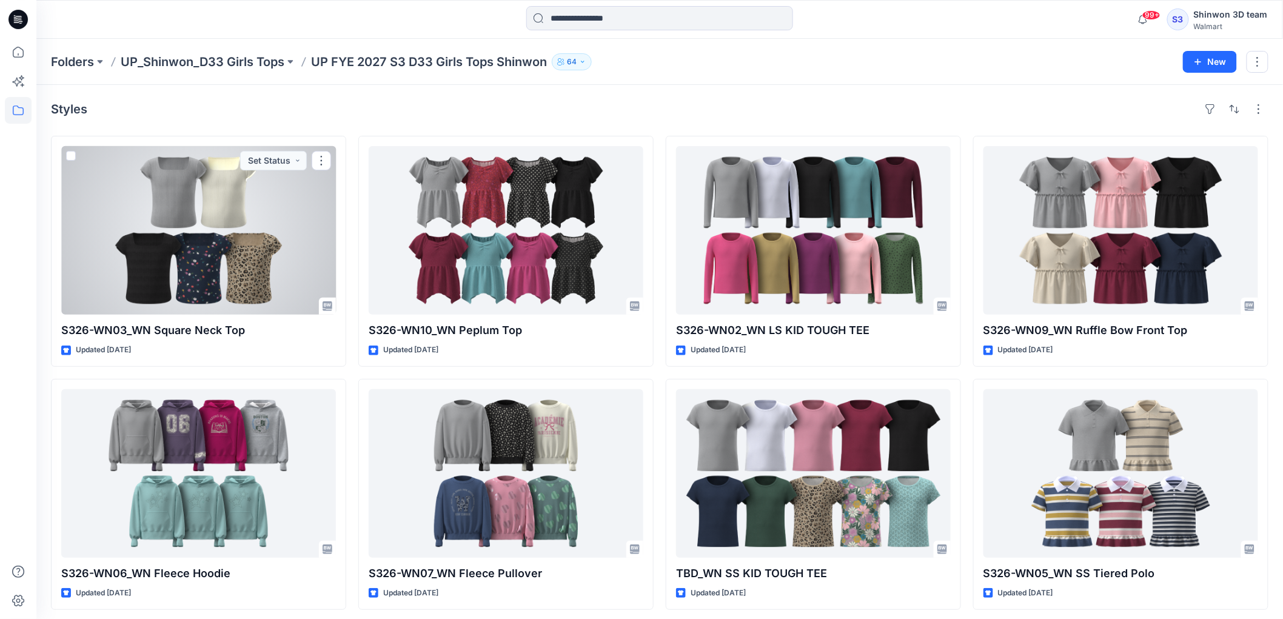
click at [298, 227] on div at bounding box center [198, 230] width 275 height 169
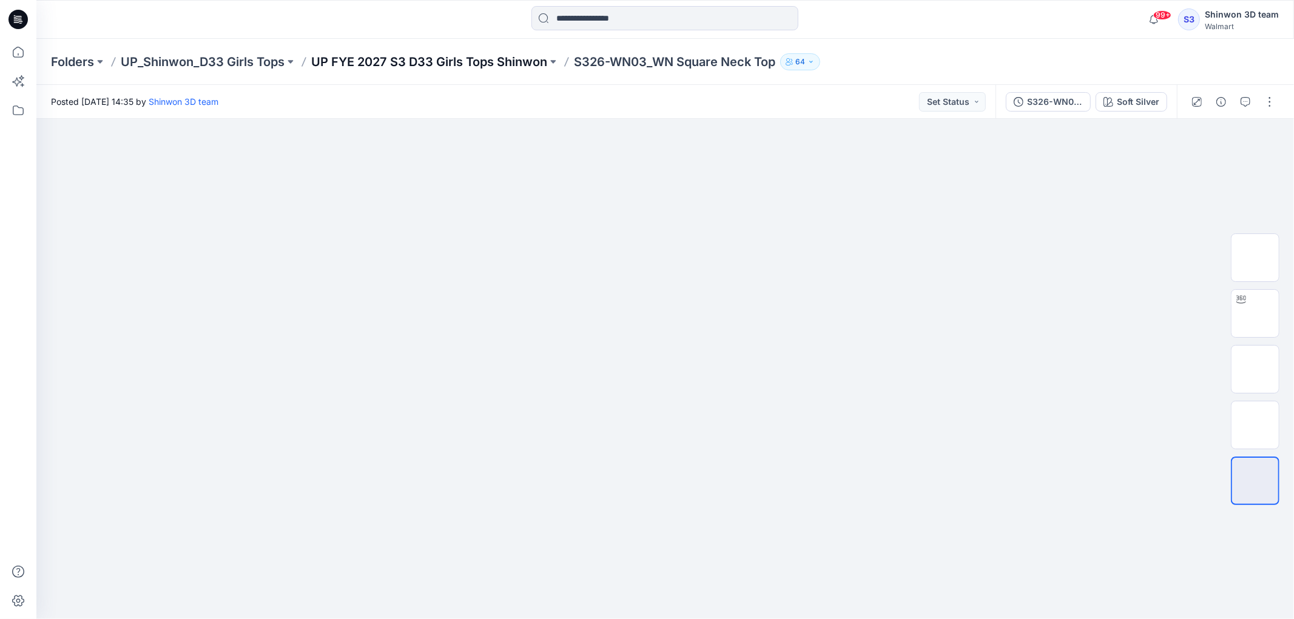
click at [505, 61] on p "UP FYE 2027 S3 D33 Girls Tops Shinwon" at bounding box center [429, 61] width 236 height 17
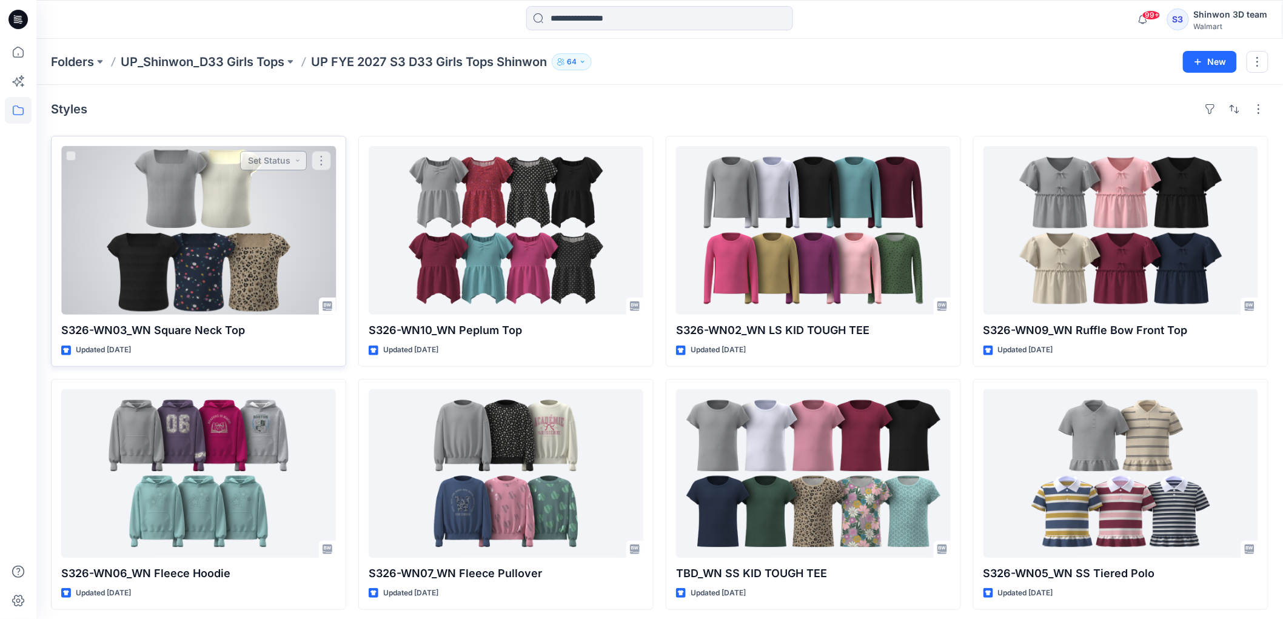
click at [271, 164] on button "Set Status" at bounding box center [273, 160] width 67 height 19
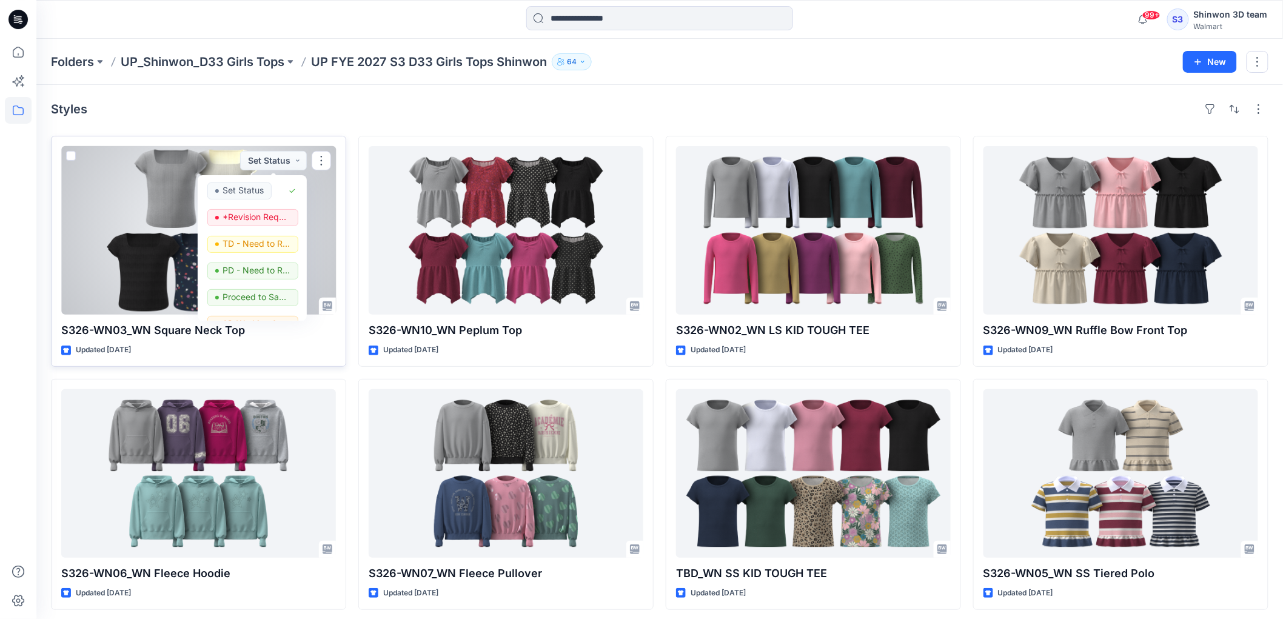
click at [148, 283] on div at bounding box center [198, 230] width 275 height 169
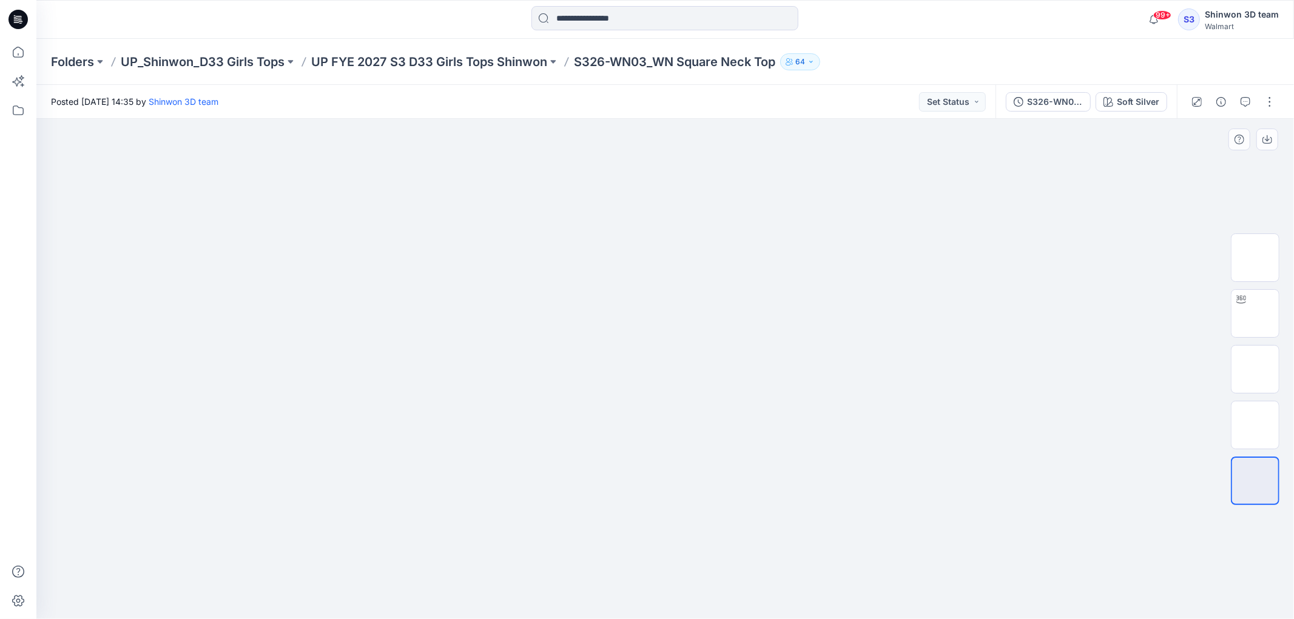
click at [832, 122] on div at bounding box center [664, 369] width 1257 height 500
click at [1255, 314] on img at bounding box center [1255, 314] width 0 height 0
drag, startPoint x: 751, startPoint y: 602, endPoint x: 438, endPoint y: 559, distance: 315.8
click at [438, 559] on div at bounding box center [664, 369] width 1257 height 500
click at [1264, 101] on button "button" at bounding box center [1269, 101] width 19 height 19
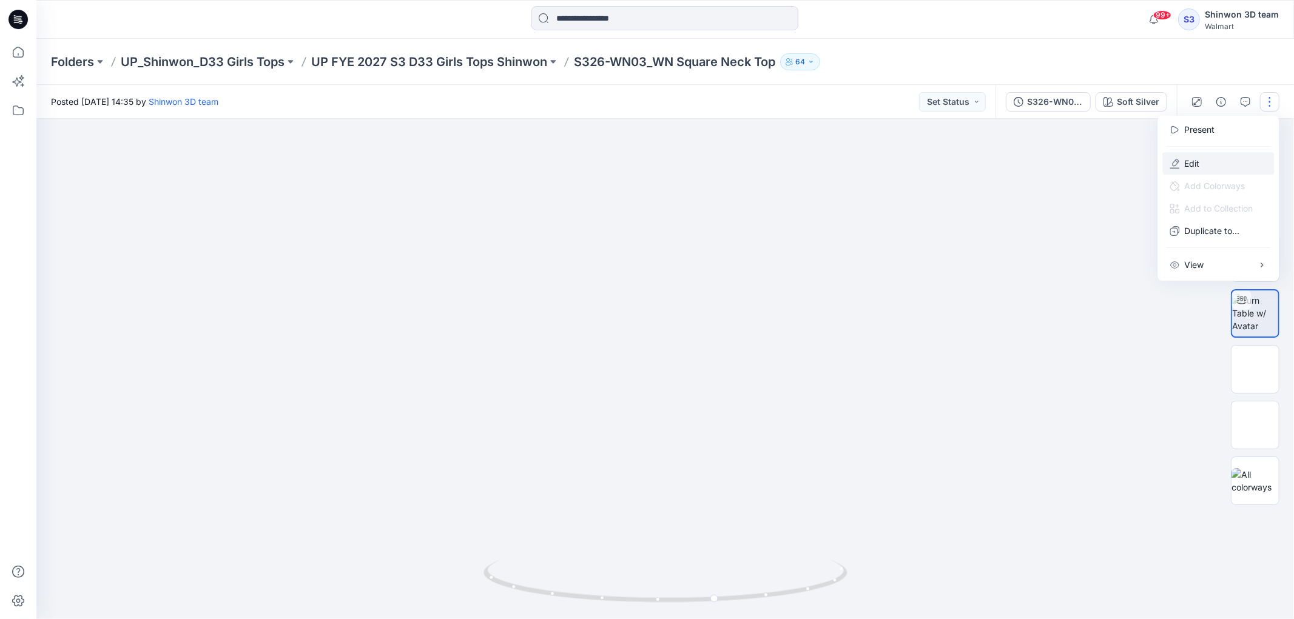
click at [1202, 155] on button "Edit" at bounding box center [1219, 163] width 112 height 22
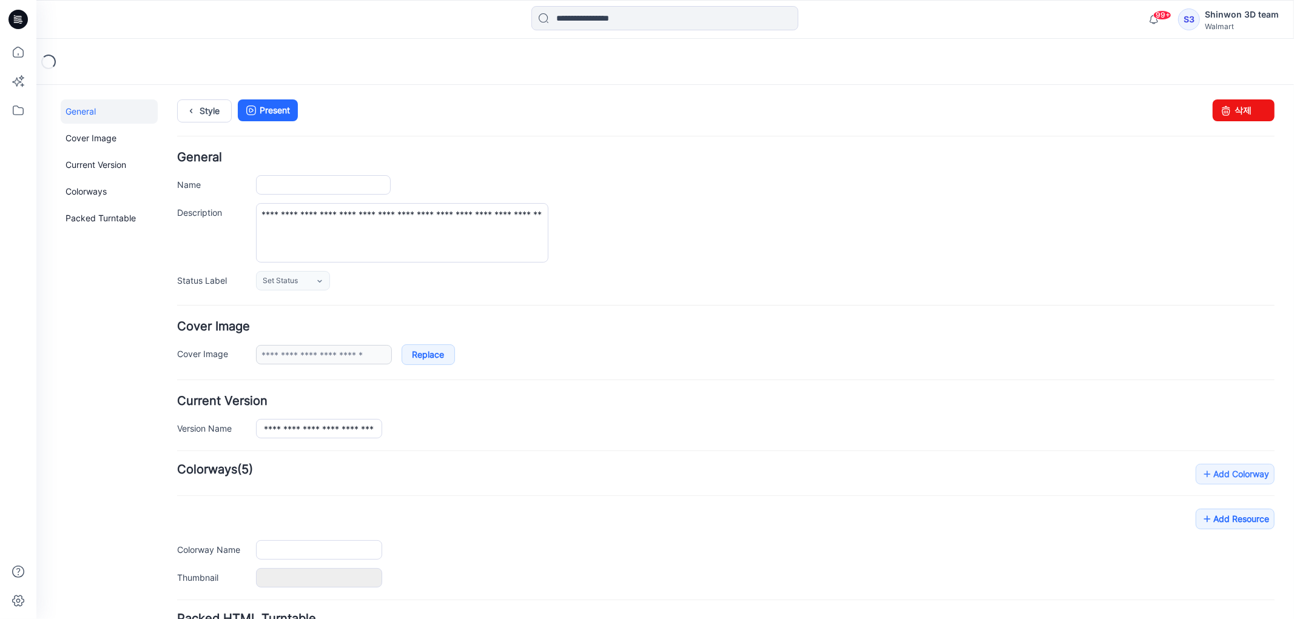
type input "**********"
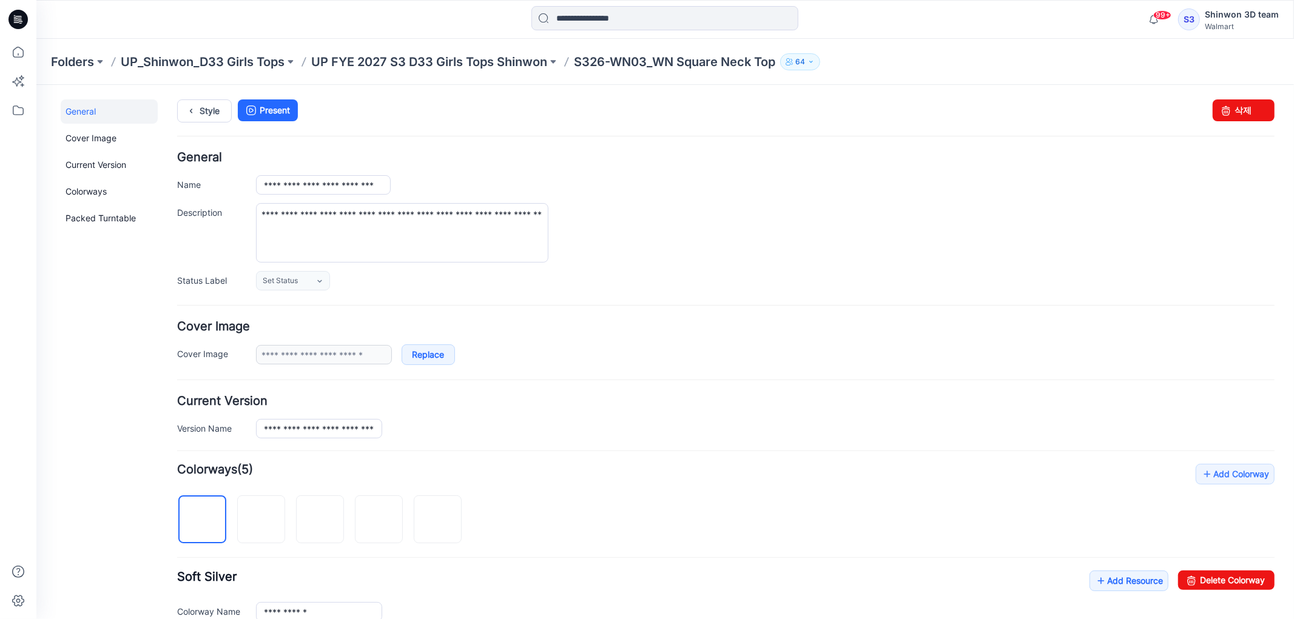
scroll to position [316, 0]
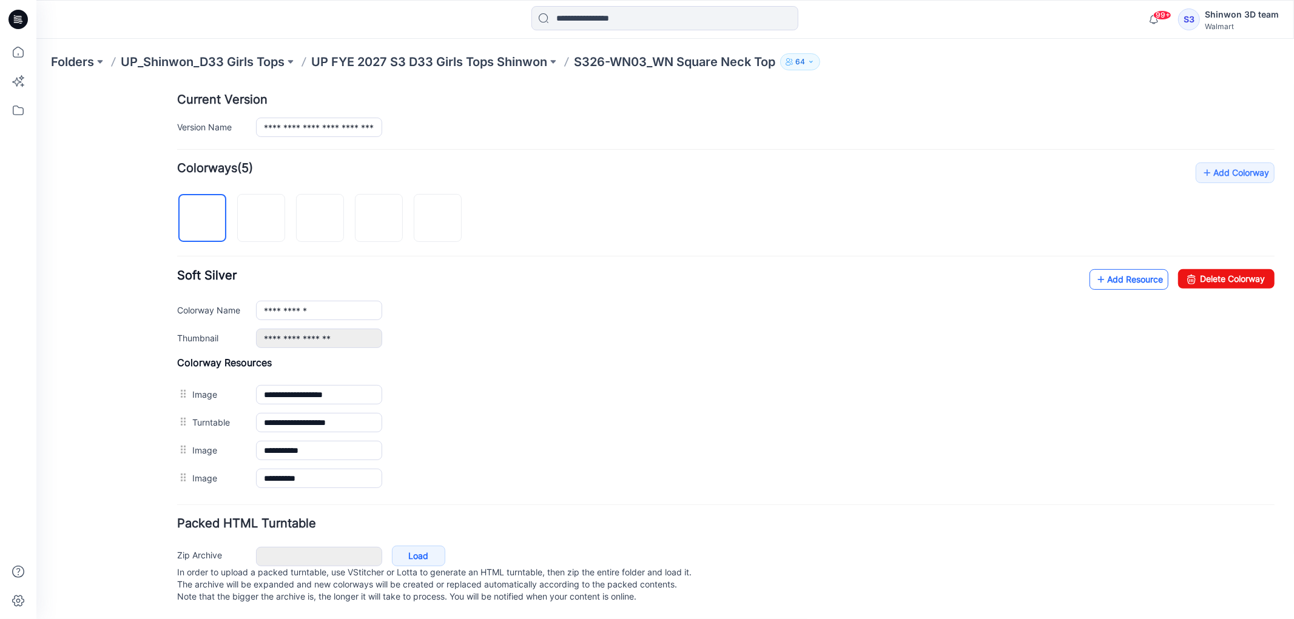
click at [1117, 269] on link "Add Resource" at bounding box center [1128, 279] width 79 height 21
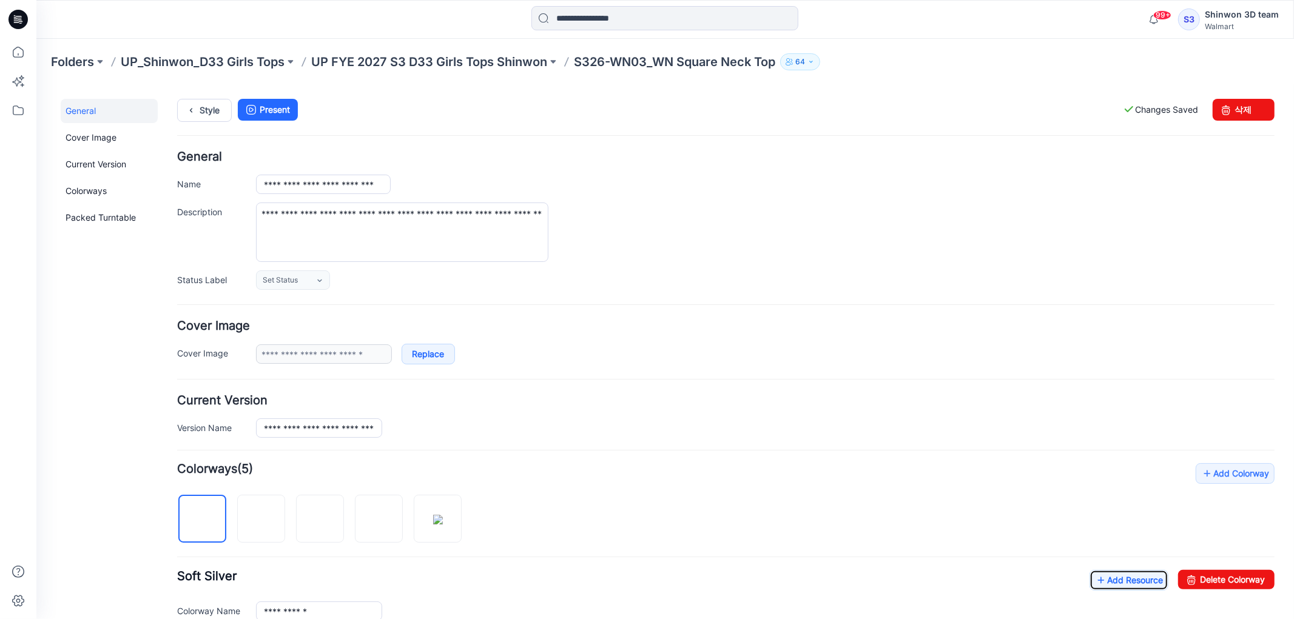
scroll to position [0, 0]
click at [215, 110] on link "Style" at bounding box center [204, 110] width 55 height 23
